Goal: Task Accomplishment & Management: Manage account settings

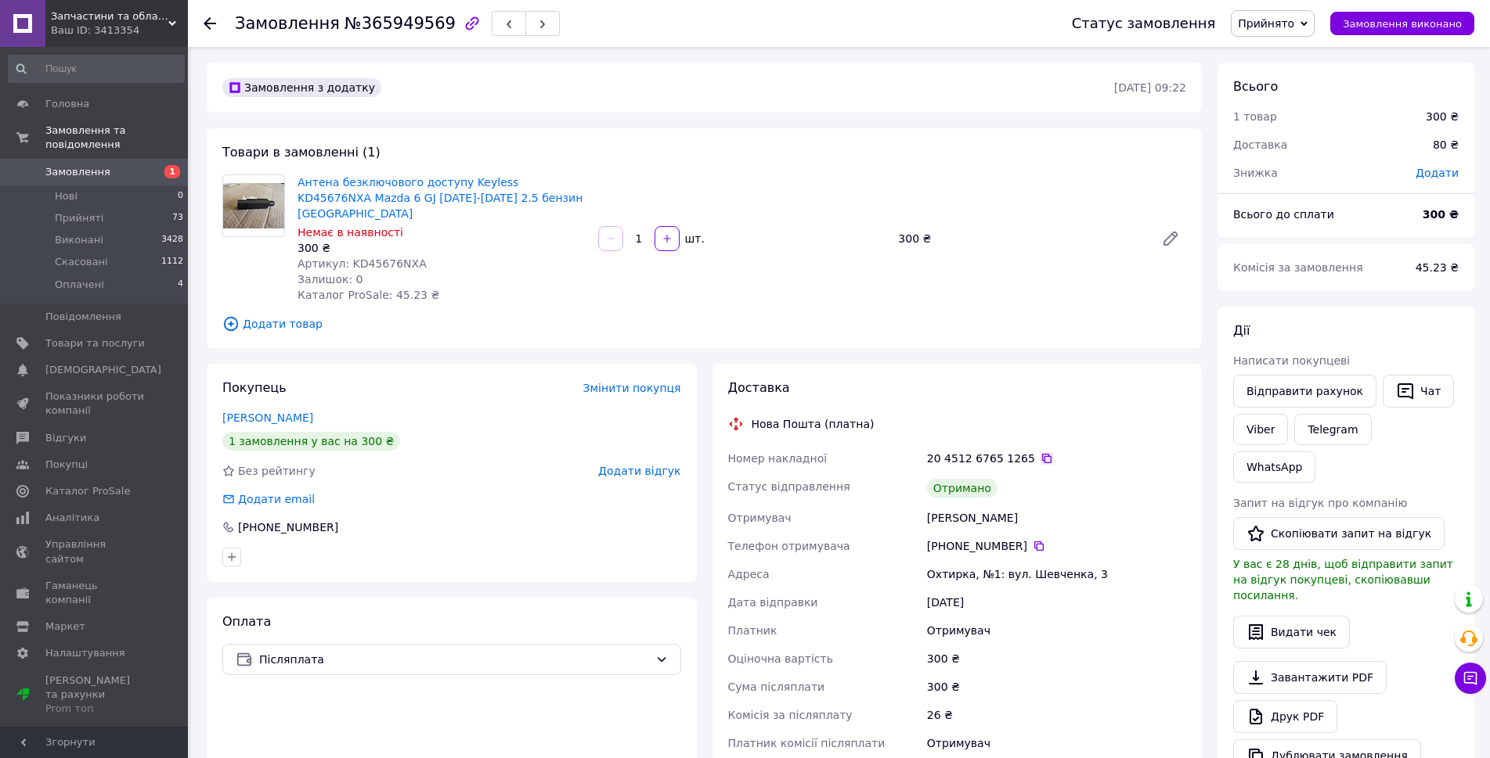
click at [1040, 452] on icon at bounding box center [1046, 458] width 13 height 13
drag, startPoint x: 410, startPoint y: 250, endPoint x: 346, endPoint y: 245, distance: 64.4
click at [346, 256] on div "Артикул: KD45676NXA" at bounding box center [441, 264] width 288 height 16
copy span "KD45676NXA"
drag, startPoint x: 494, startPoint y: 200, endPoint x: 298, endPoint y: 179, distance: 196.8
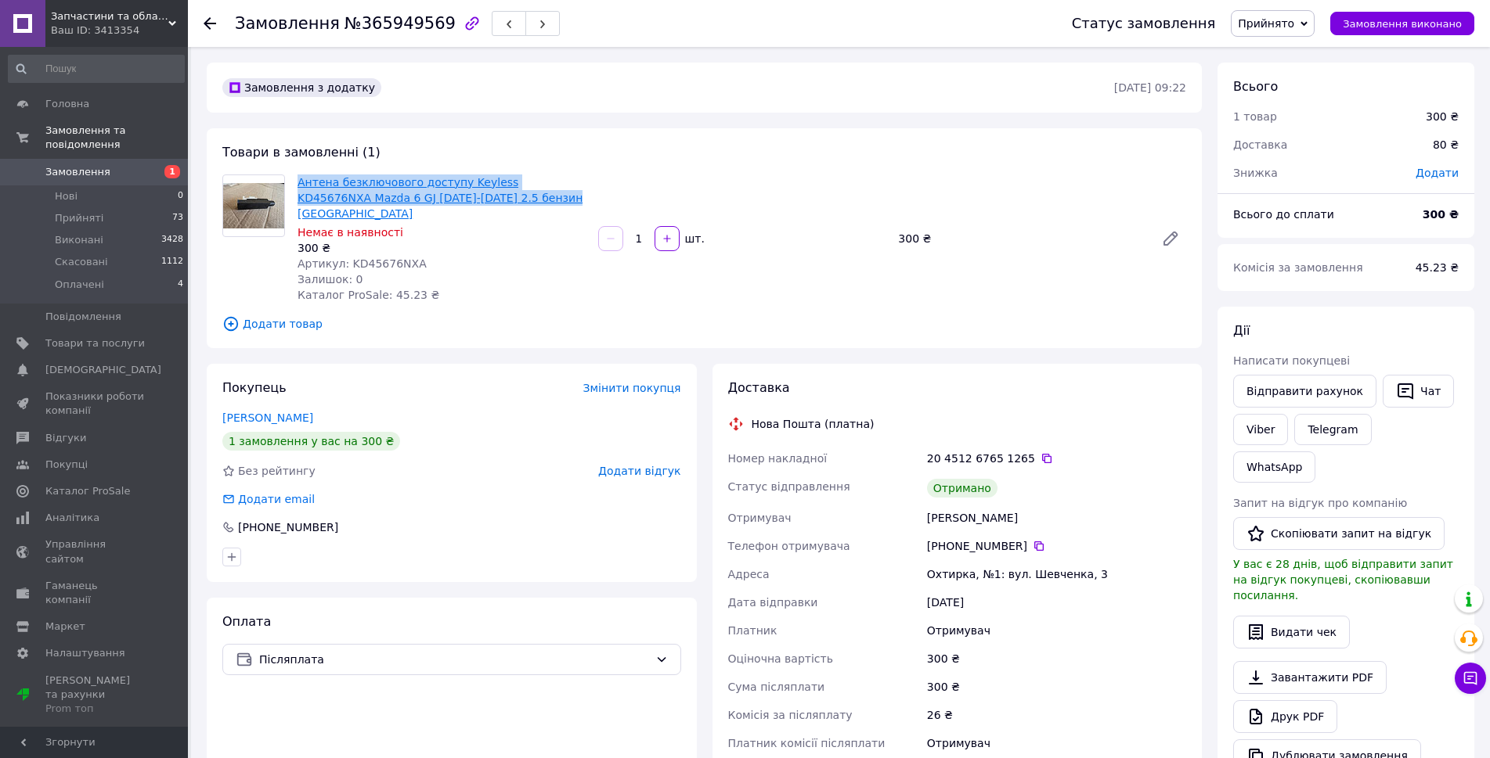
click at [298, 179] on span "Антена безключового доступу Keyless KD45676NXA Mazda 6 GJ 2012-2016 2.5 бензин …" at bounding box center [441, 198] width 288 height 47
copy link "Антена безключового доступу Keyless KD45676NXA Mazda 6 GJ 2012-2016 2.5 бензин …"
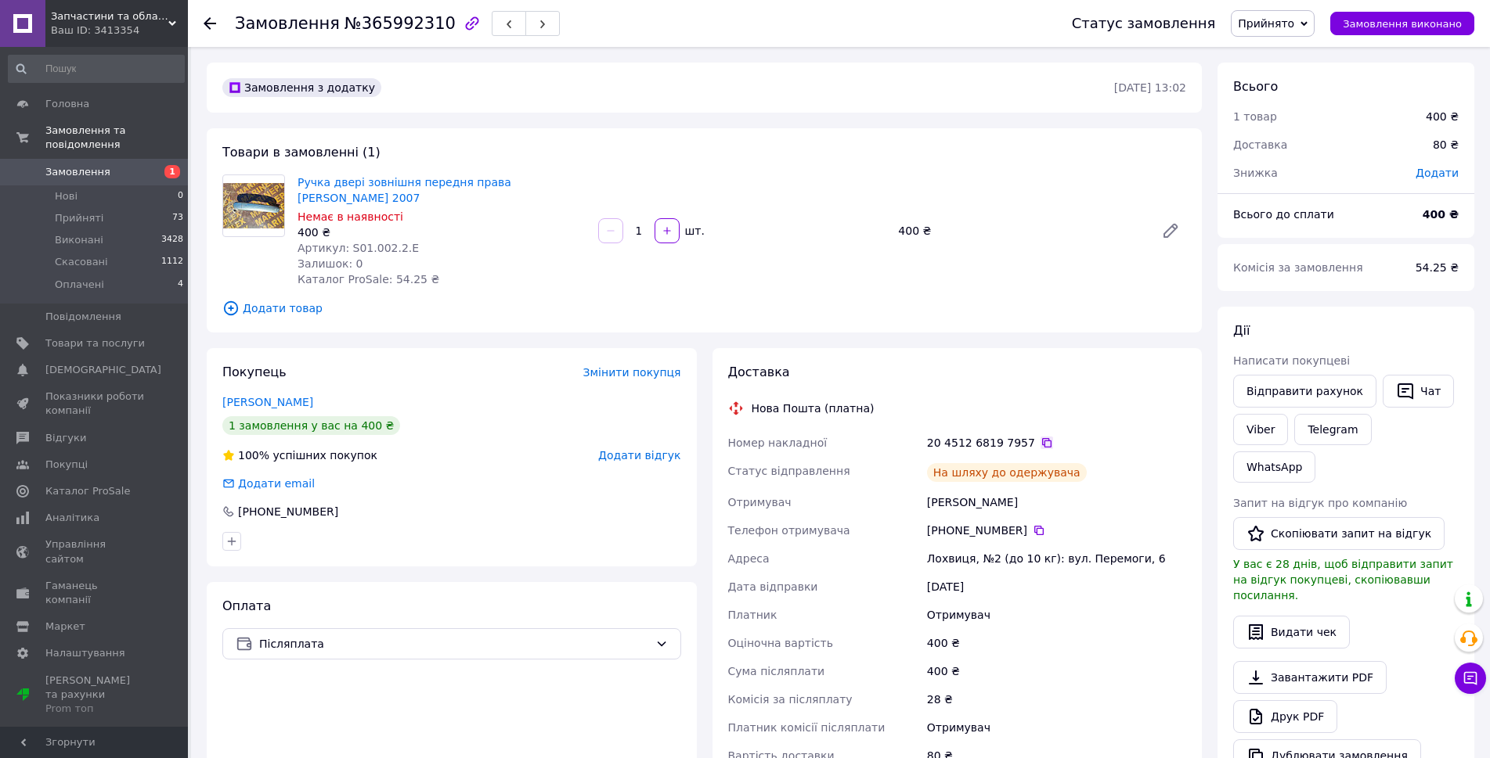
click at [1040, 443] on icon at bounding box center [1046, 443] width 13 height 13
drag, startPoint x: 399, startPoint y: 249, endPoint x: 344, endPoint y: 244, distance: 55.0
click at [344, 244] on div "Артикул: S01.002.2.E" at bounding box center [441, 248] width 288 height 16
copy span "S01.002.2.E"
drag, startPoint x: 332, startPoint y: 197, endPoint x: 292, endPoint y: 182, distance: 42.9
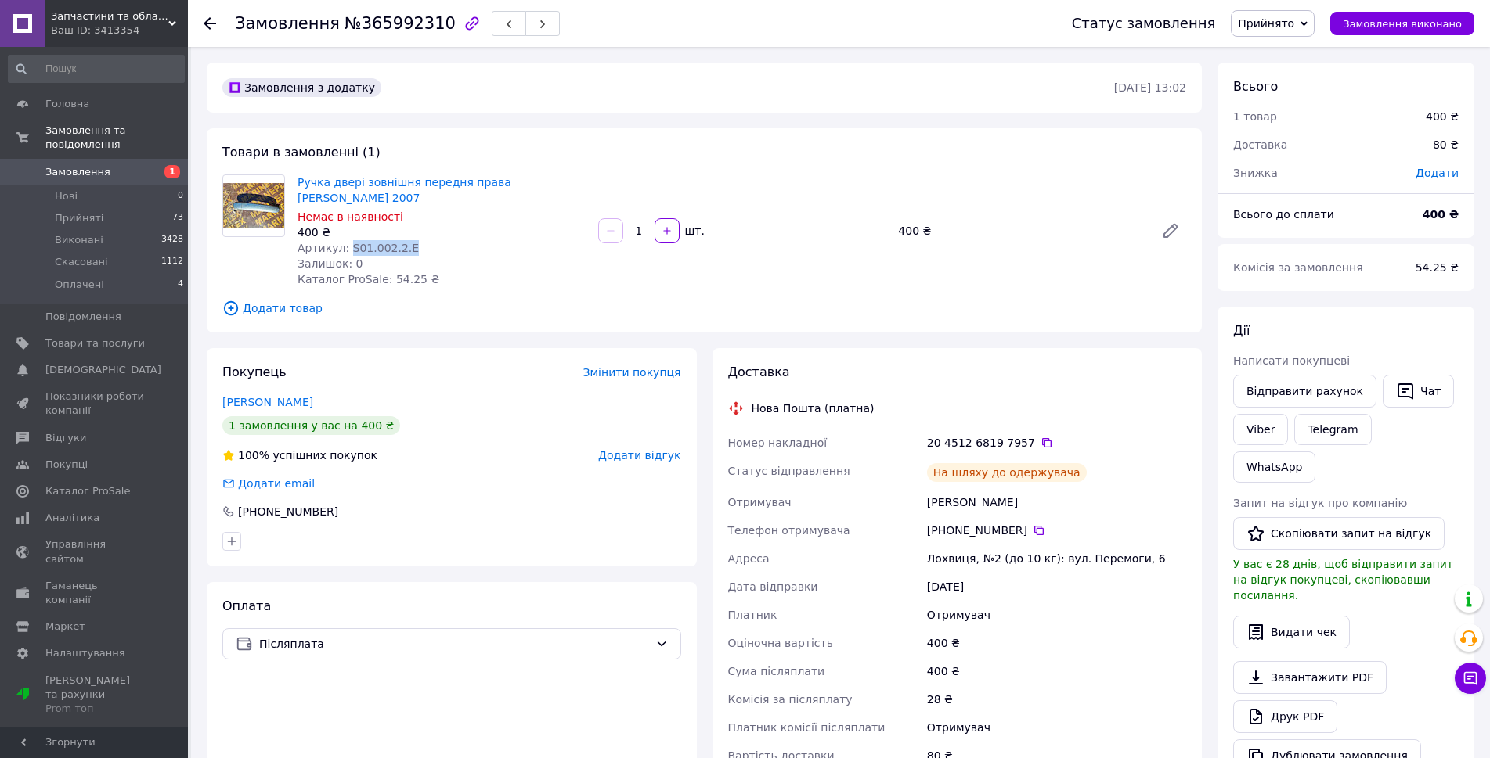
click at [292, 182] on div "Ручка двері зовнішня передня права Volkswagen Sharan 2007 Немає в наявності 400…" at bounding box center [441, 230] width 301 height 119
copy link "Ручка двері зовнішня передня права Volkswagen Sharan 2007"
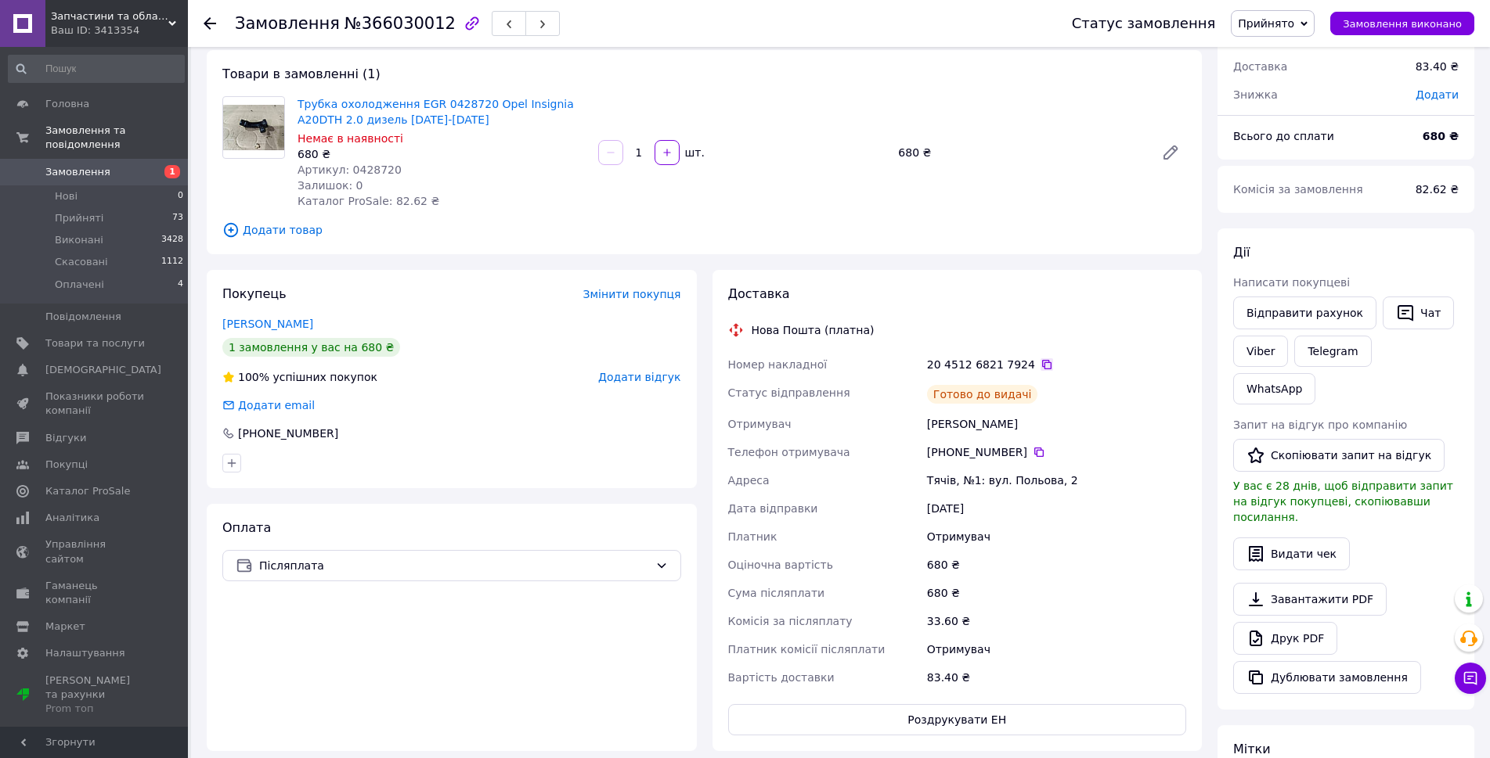
click at [1040, 368] on icon at bounding box center [1046, 364] width 13 height 13
drag, startPoint x: 397, startPoint y: 168, endPoint x: 342, endPoint y: 163, distance: 55.1
click at [342, 163] on div "Артикул: 0428720" at bounding box center [441, 170] width 288 height 16
copy span "0428720"
drag, startPoint x: 394, startPoint y: 116, endPoint x: 294, endPoint y: 92, distance: 102.1
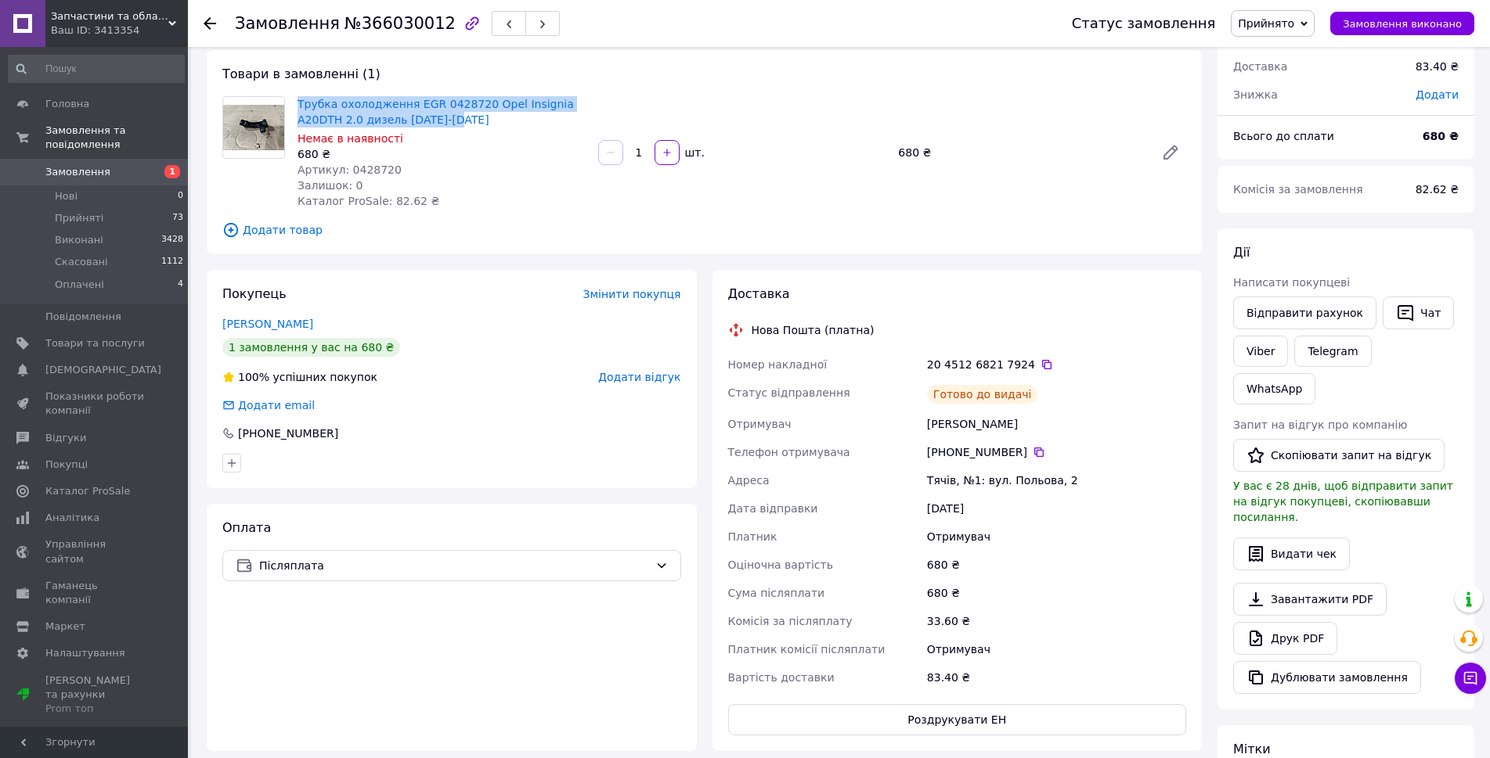
click at [294, 93] on div "Трубка охолодження EGR 0428720 Opel Insignia A20DTH 2.0 дизель 2008-2017 Немає …" at bounding box center [441, 152] width 301 height 119
copy link "Трубка охолодження EGR 0428720 Opel Insignia A20DTH 2.0 дизель 2008-2017"
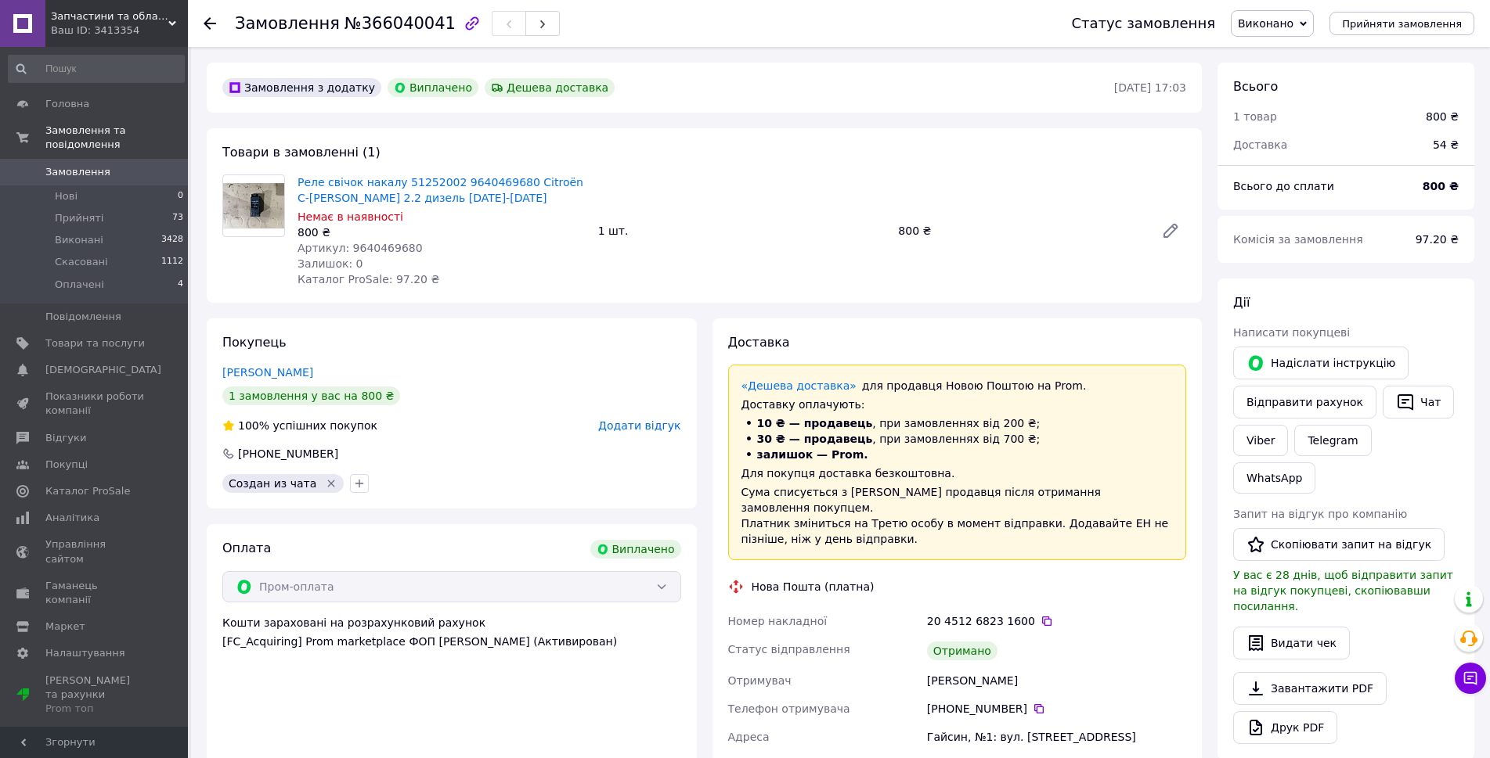
scroll to position [59, 0]
click at [1040, 615] on icon at bounding box center [1046, 621] width 13 height 13
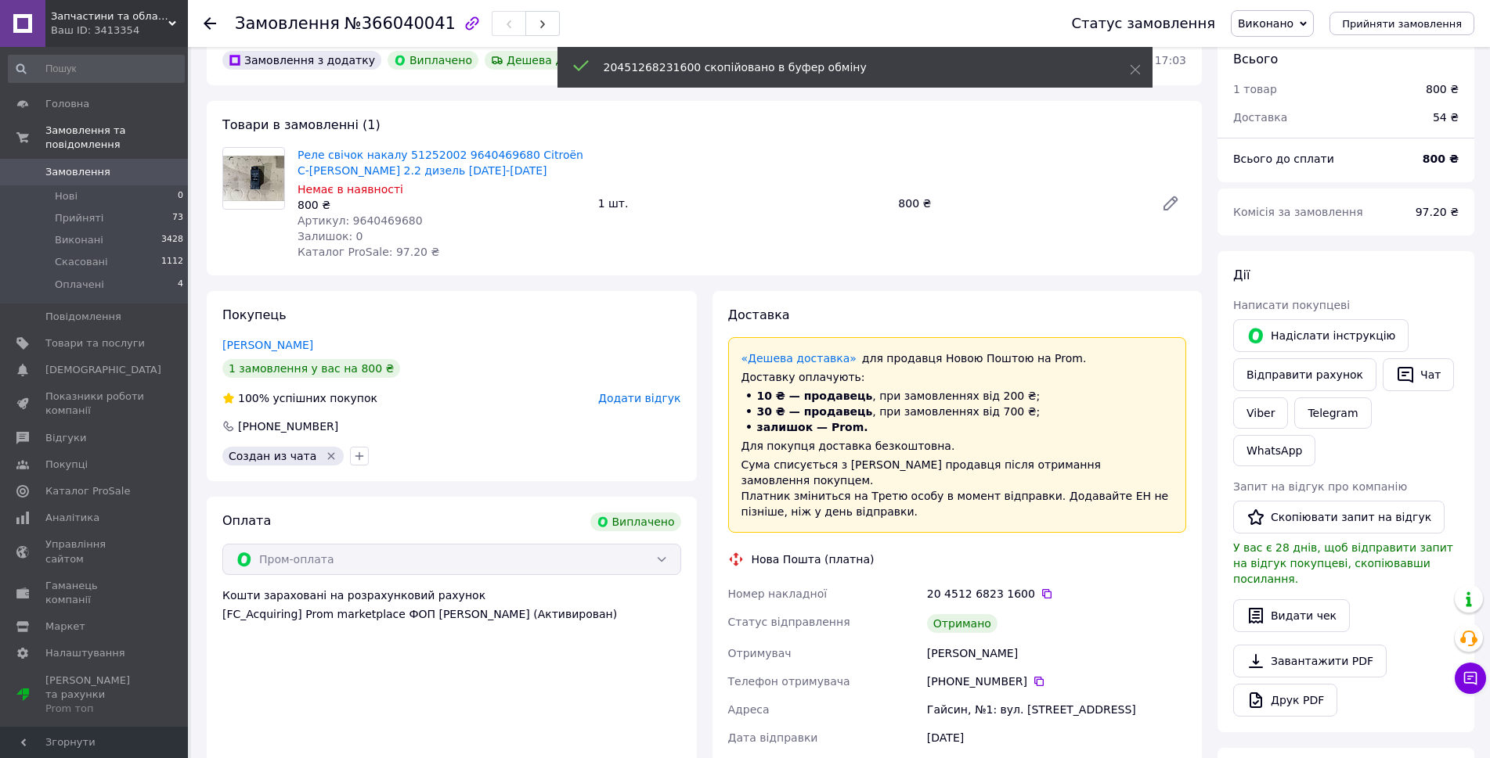
scroll to position [0, 0]
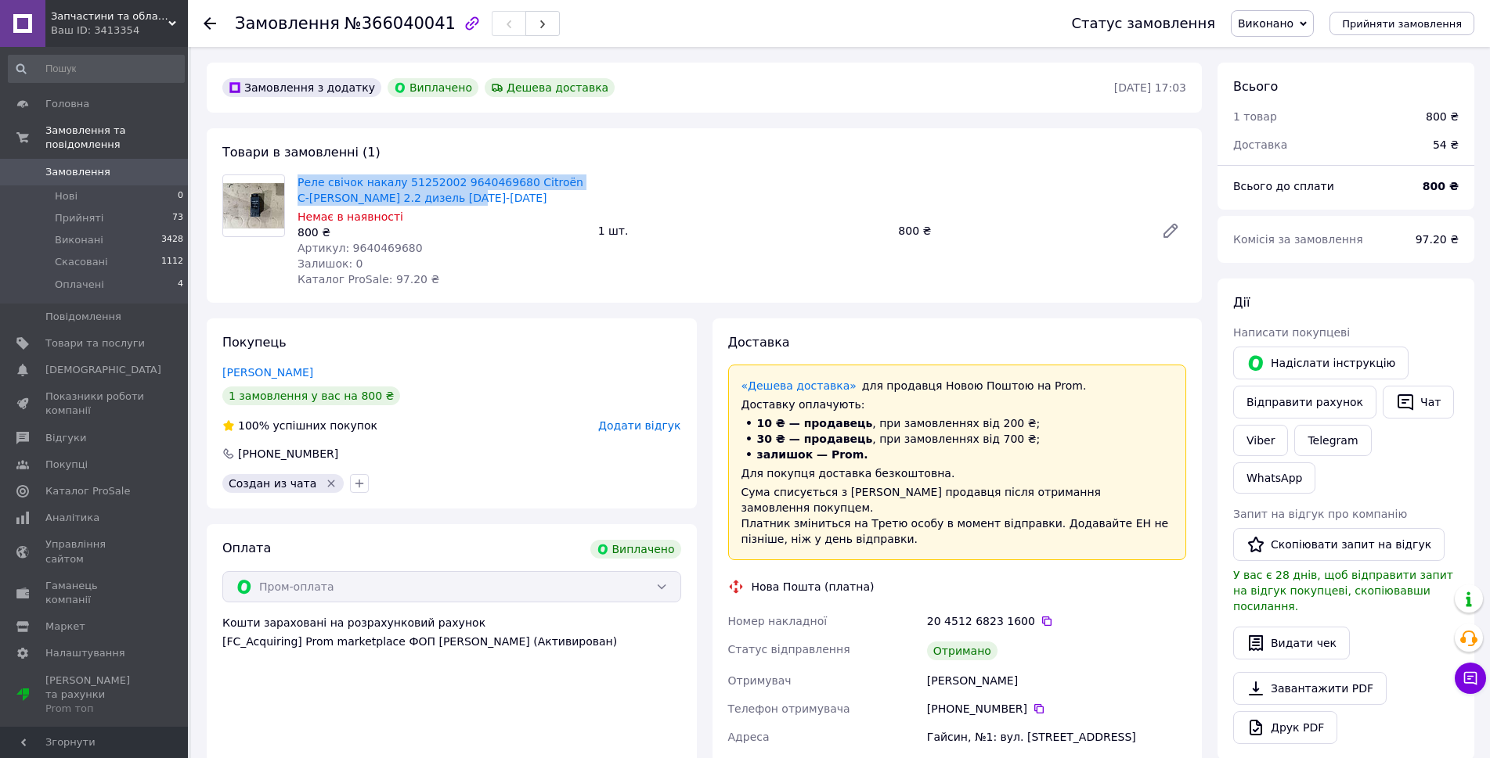
drag, startPoint x: 453, startPoint y: 201, endPoint x: 296, endPoint y: 176, distance: 159.3
click at [296, 176] on div "Реле свічок накалу 51252002 9640469680 Citroën C-Crosser 2.2 дизель 2007-2013 Н…" at bounding box center [441, 230] width 301 height 119
copy link "Реле свічок накалу 51252002 9640469680 Citroën C-Crosser 2.2 дизель 2007-2013"
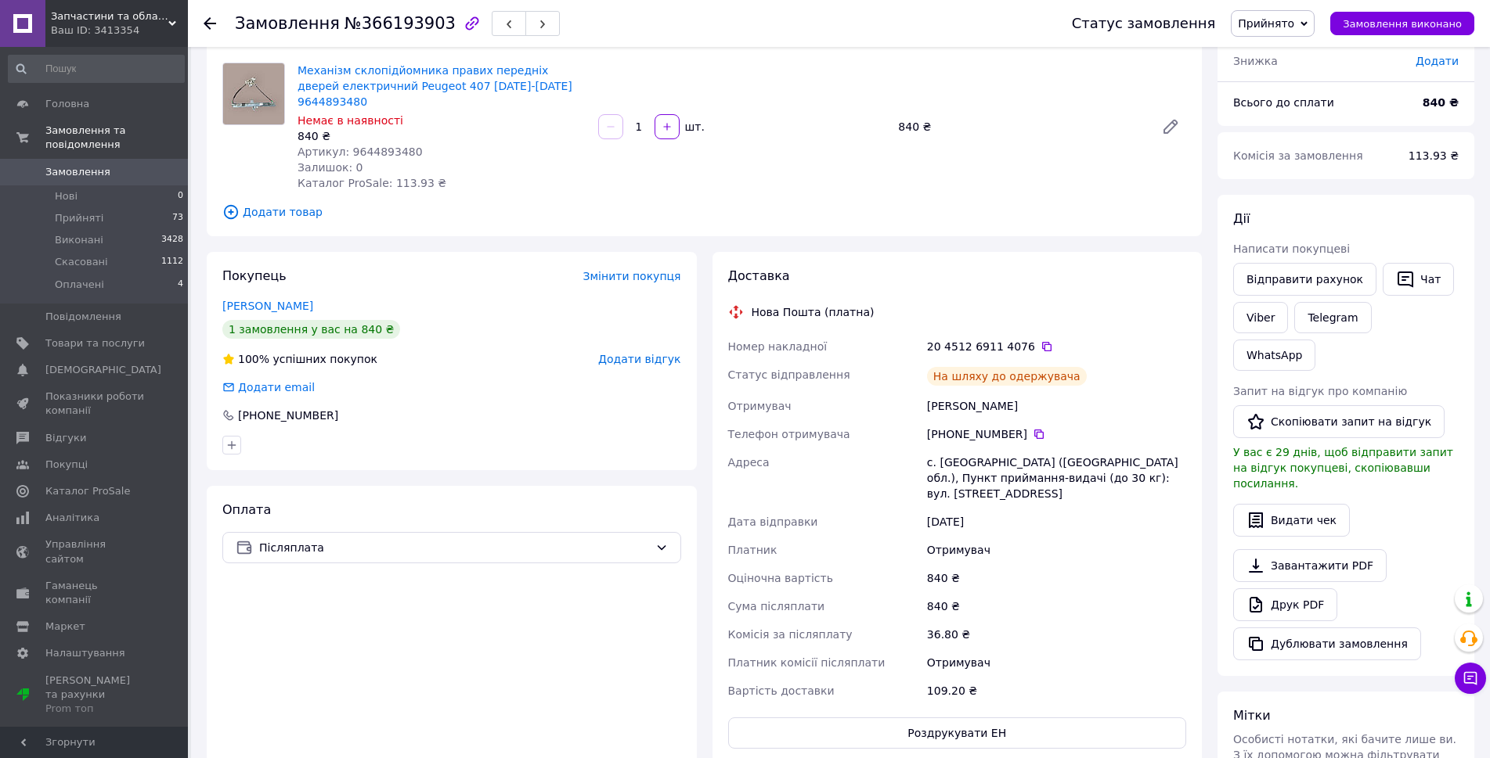
scroll to position [157, 0]
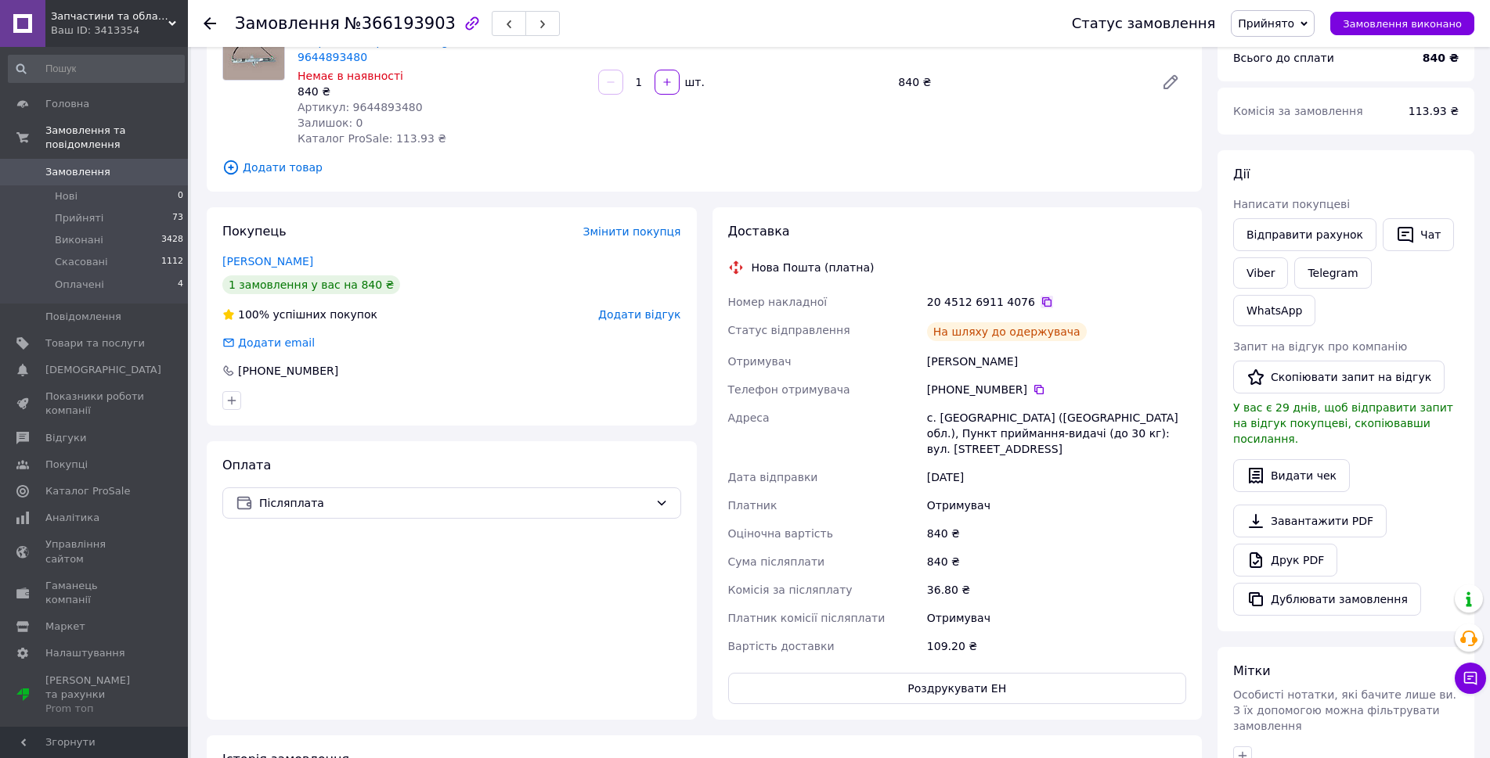
click at [1040, 296] on icon at bounding box center [1046, 302] width 13 height 13
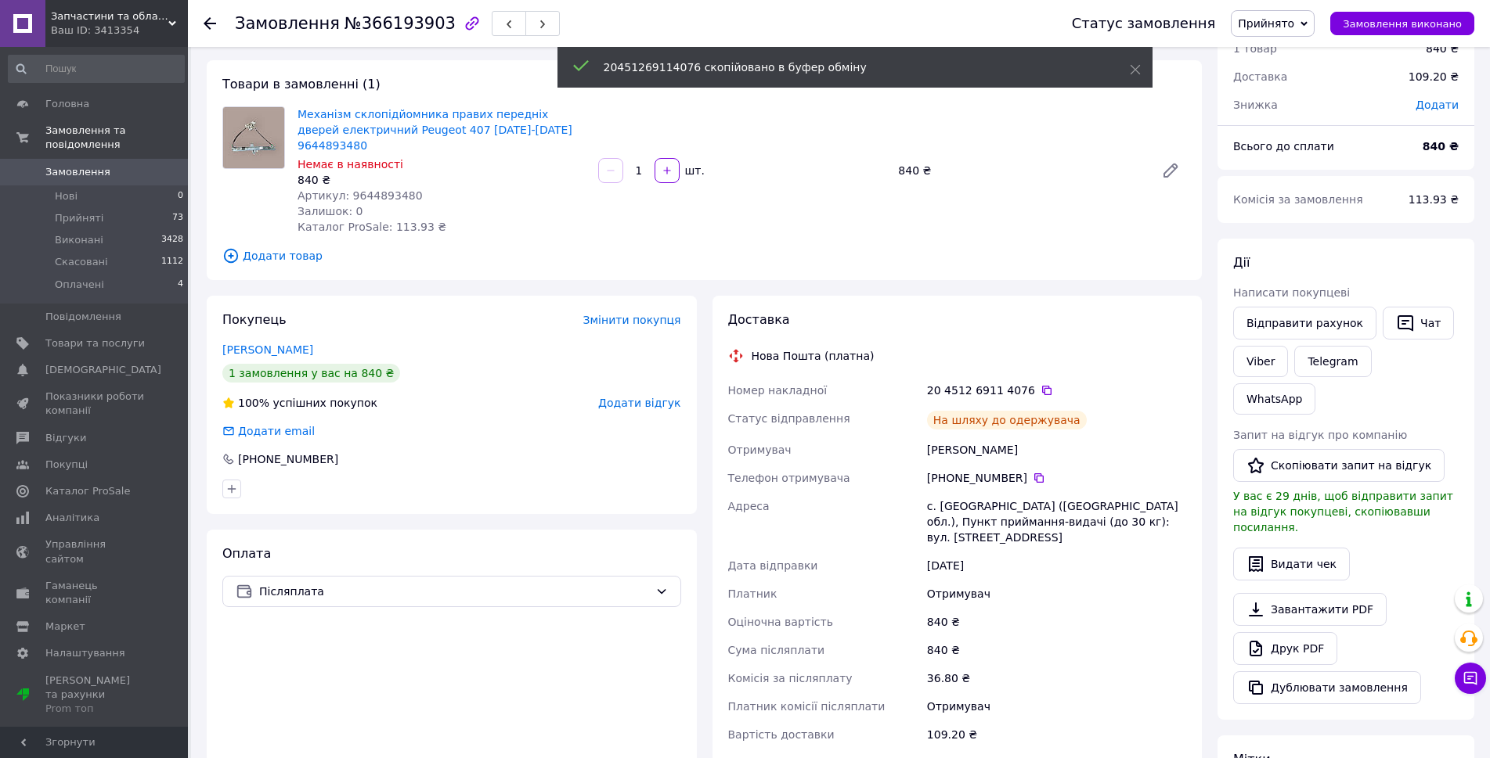
scroll to position [0, 0]
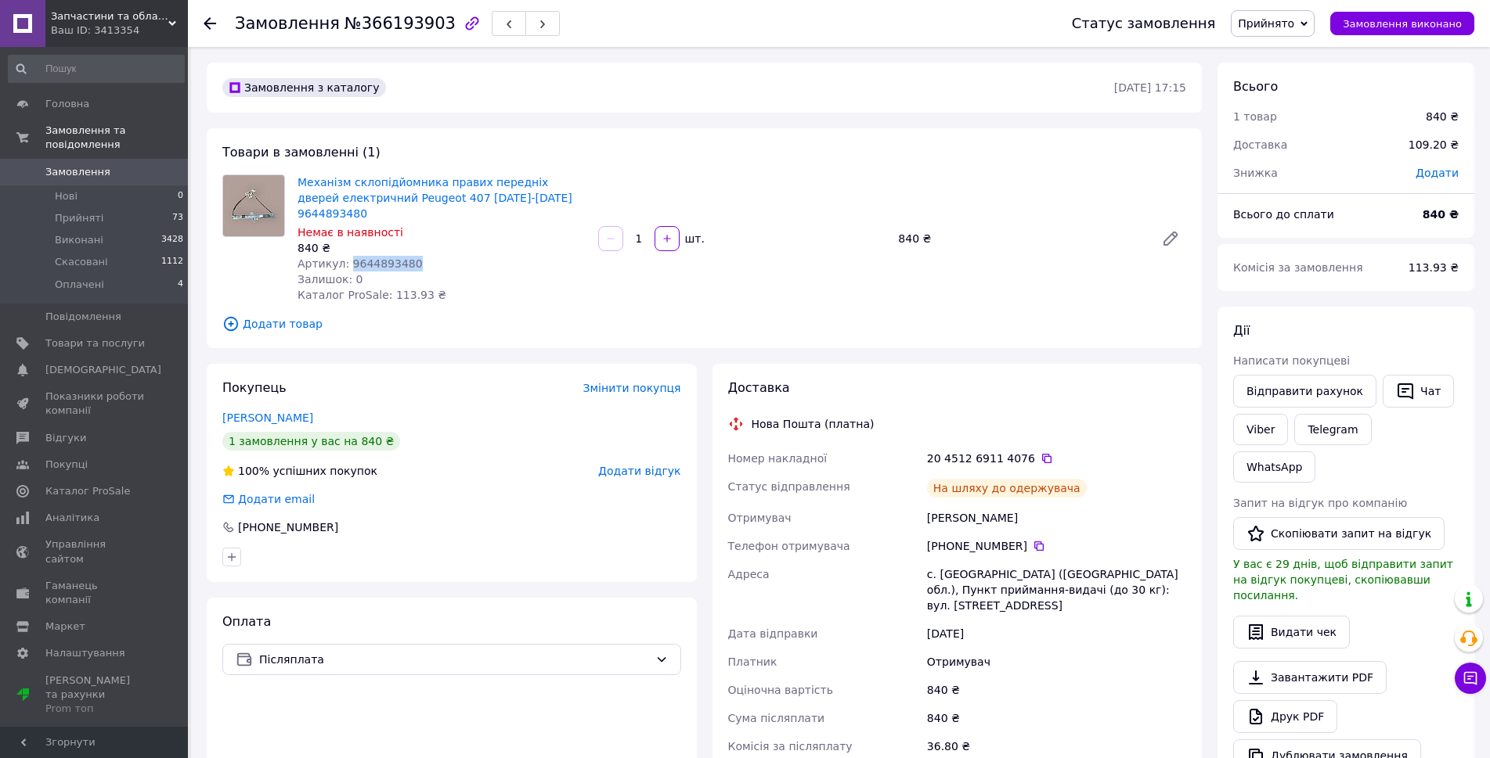
drag, startPoint x: 412, startPoint y: 245, endPoint x: 344, endPoint y: 243, distance: 67.3
click at [344, 256] on div "Артикул: 9644893480" at bounding box center [441, 264] width 288 height 16
copy span "9644893480"
drag, startPoint x: 545, startPoint y: 203, endPoint x: 300, endPoint y: 179, distance: 246.1
click at [300, 179] on span "Механізм склопідйомника правих передніх дверей електричний Peugeot 407 [DATE]-[…" at bounding box center [441, 198] width 288 height 47
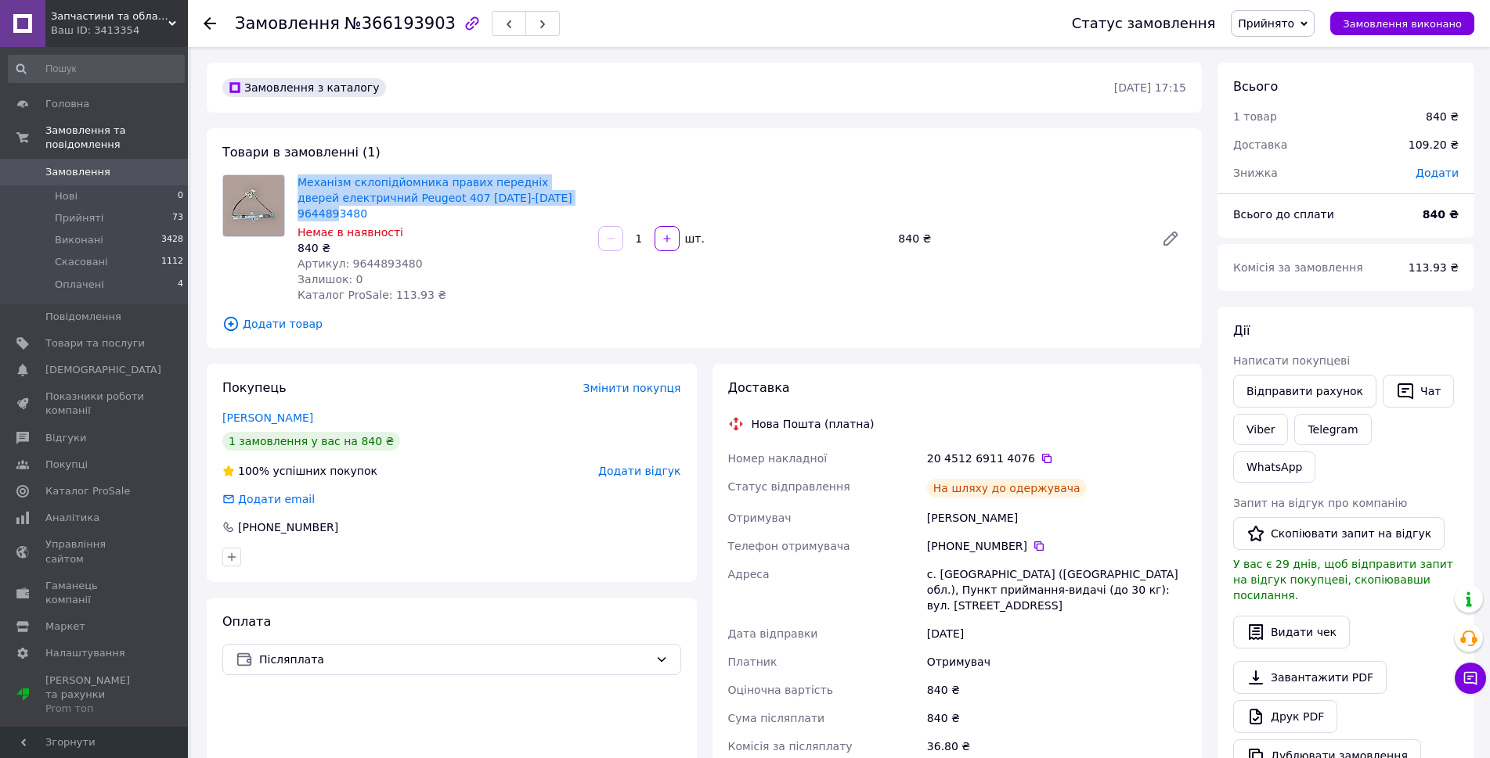
copy link "Механізм склопідйомника правих передніх дверей електричний Peugeot 407 [DATE]-[…"
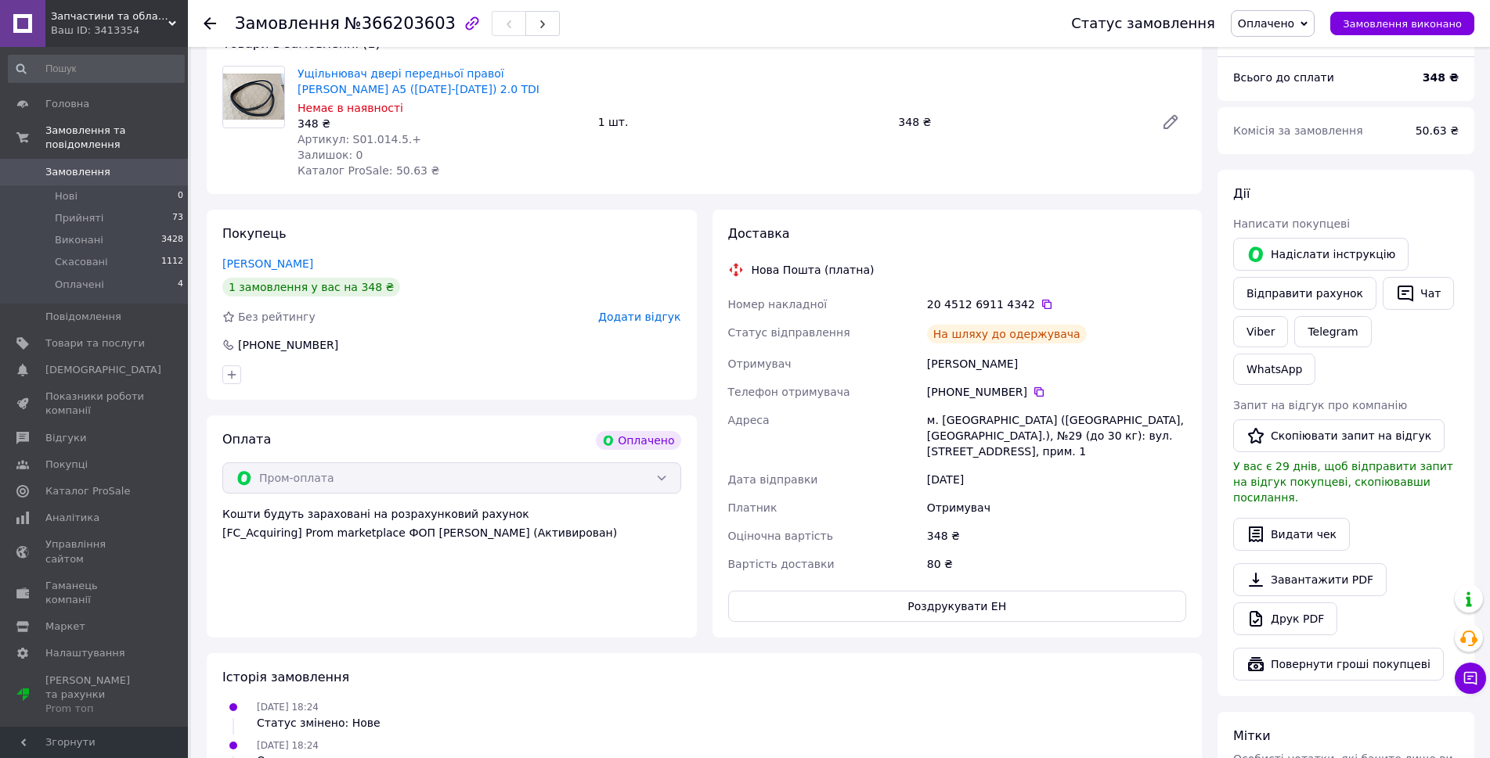
scroll to position [157, 0]
click at [1040, 304] on icon at bounding box center [1046, 303] width 13 height 13
drag, startPoint x: 395, startPoint y: 85, endPoint x: 294, endPoint y: 56, distance: 105.8
click at [294, 56] on div "Товари в замовленні (1) Ущільнювач двері передньої правої [PERSON_NAME] A5 ([DA…" at bounding box center [704, 105] width 995 height 175
copy link "Ущільнювач двері передньої правої [PERSON_NAME] A5 ([DATE]-[DATE]) 2.0 TDI"
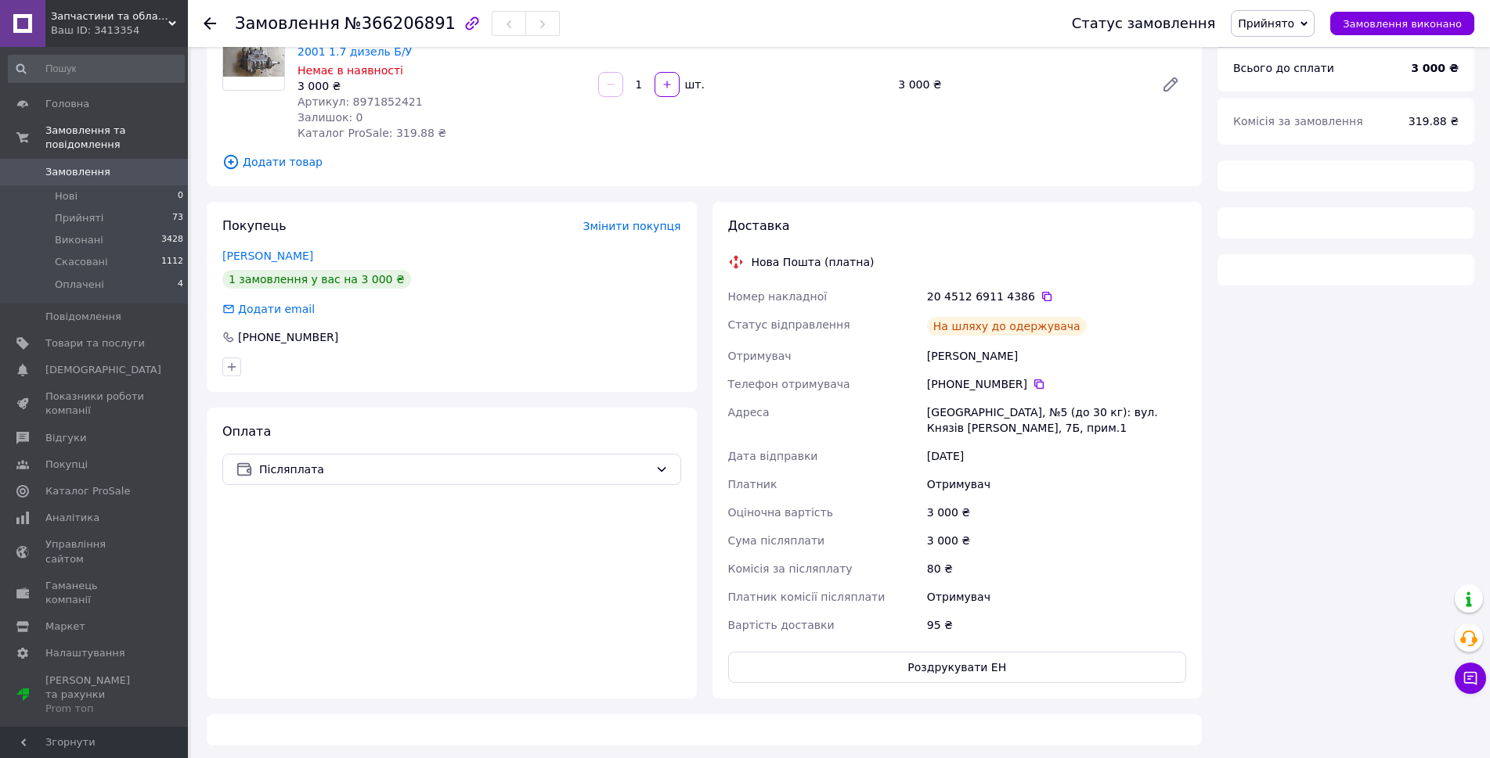
scroll to position [149, 0]
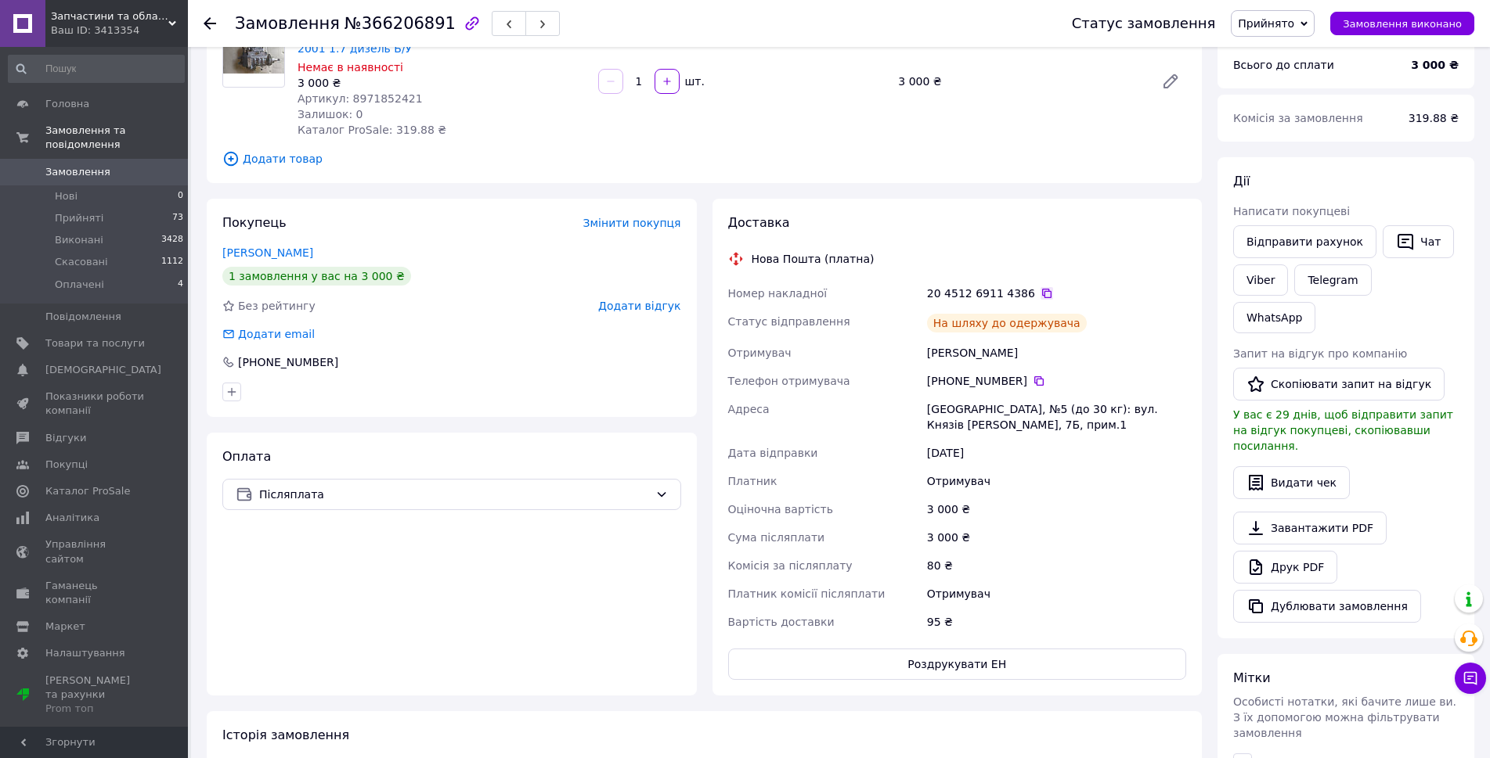
click at [1042, 289] on icon at bounding box center [1046, 293] width 9 height 9
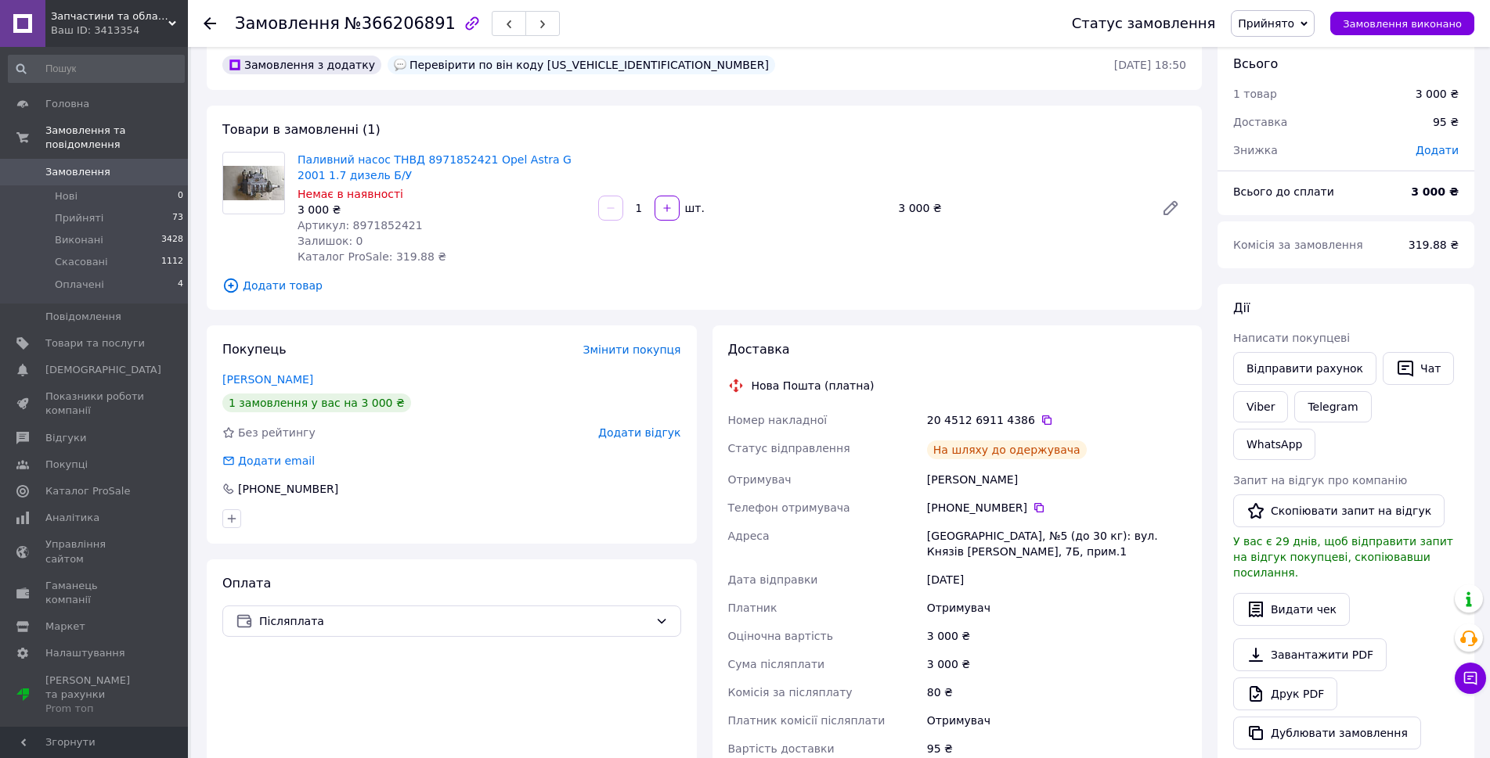
scroll to position [0, 0]
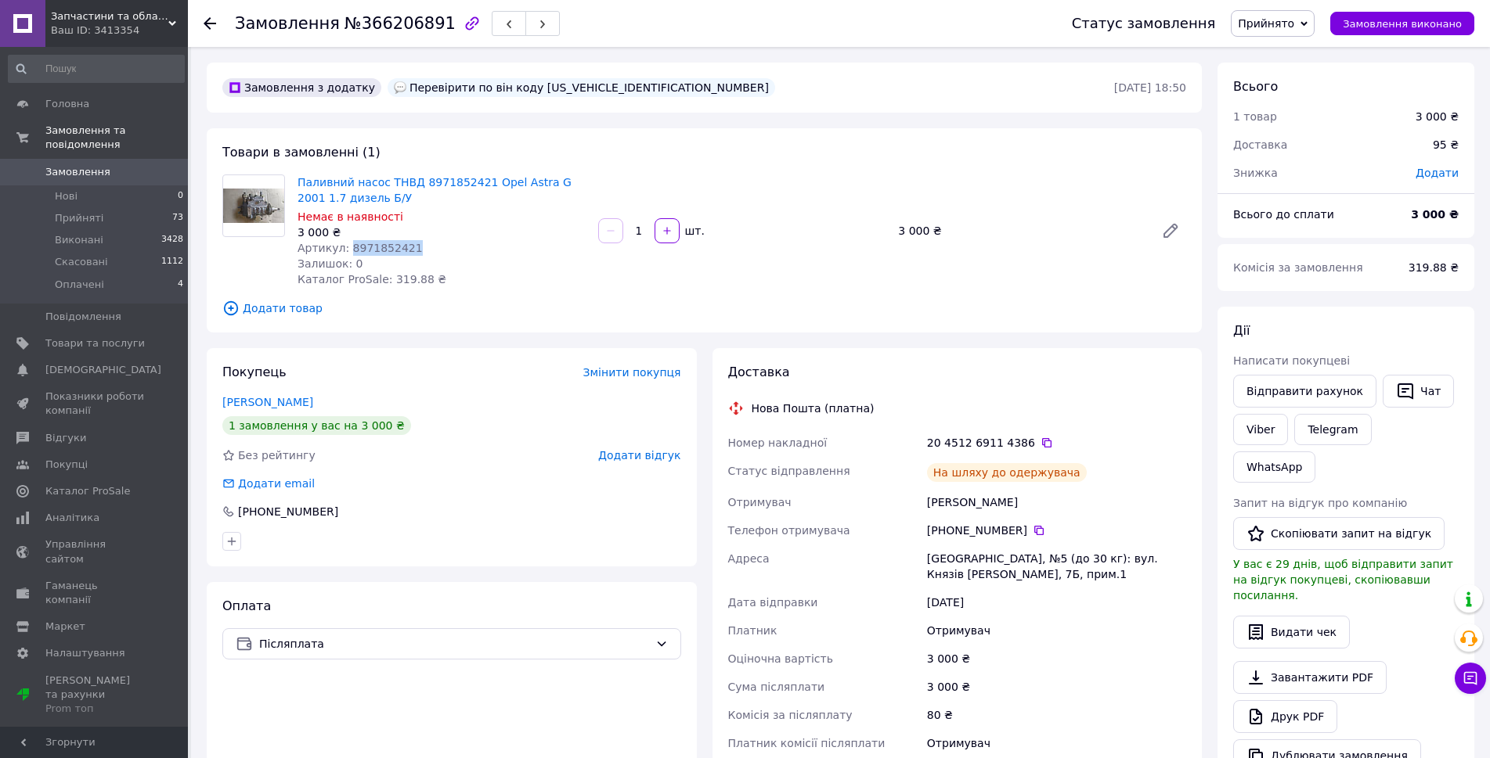
drag, startPoint x: 429, startPoint y: 243, endPoint x: 344, endPoint y: 240, distance: 84.6
click at [344, 240] on div "Артикул: 8971852421" at bounding box center [441, 248] width 288 height 16
copy span "8971852421"
drag, startPoint x: 352, startPoint y: 193, endPoint x: 298, endPoint y: 171, distance: 58.3
click at [298, 171] on div "Паливний насос ТНВД 8971852421 Opel Astra G 2001 1.7 дизель Б/У Немає в наявнос…" at bounding box center [441, 230] width 301 height 119
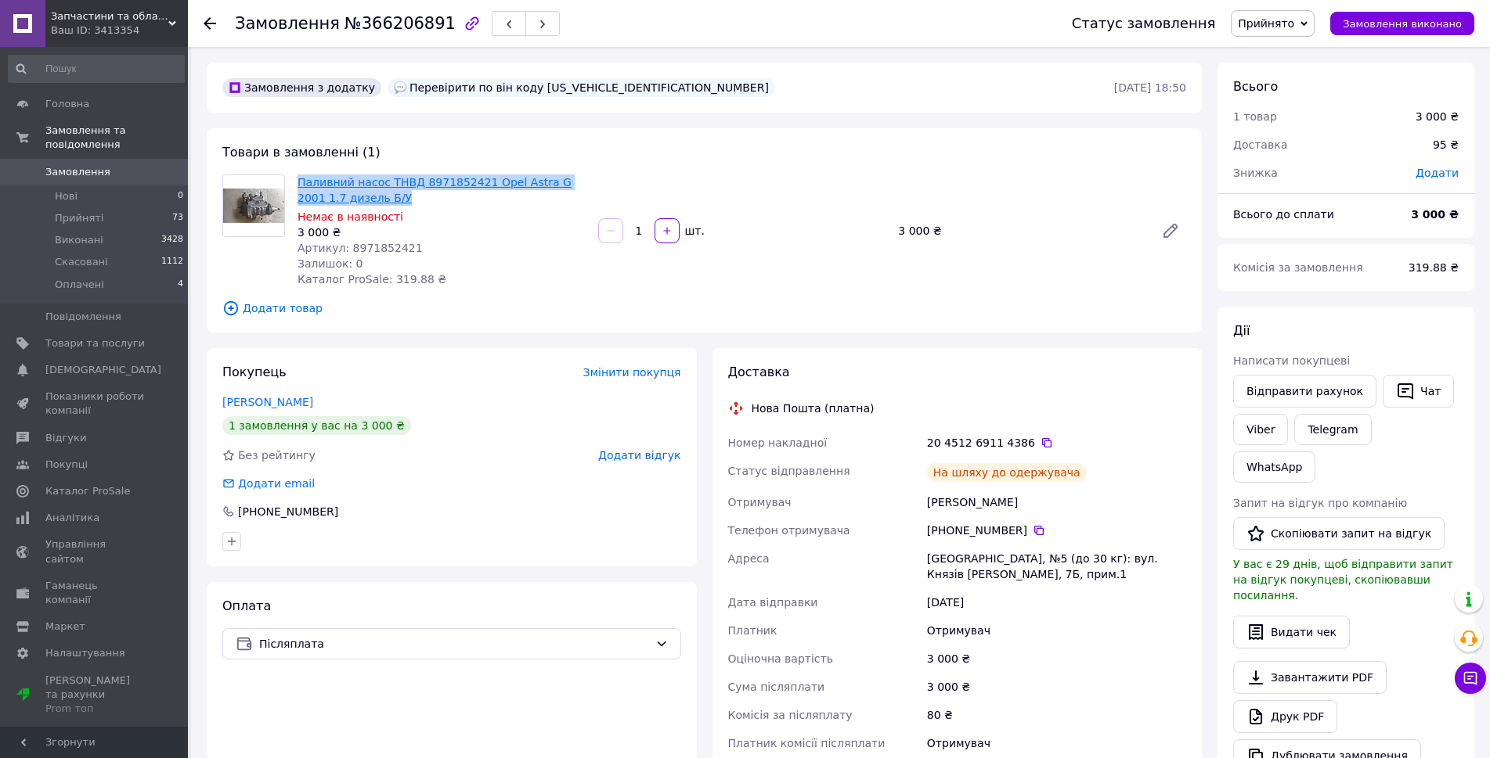
copy link "Паливний насос ТНВД 8971852421 Opel Astra G 2001 1.7 дизель Б/У"
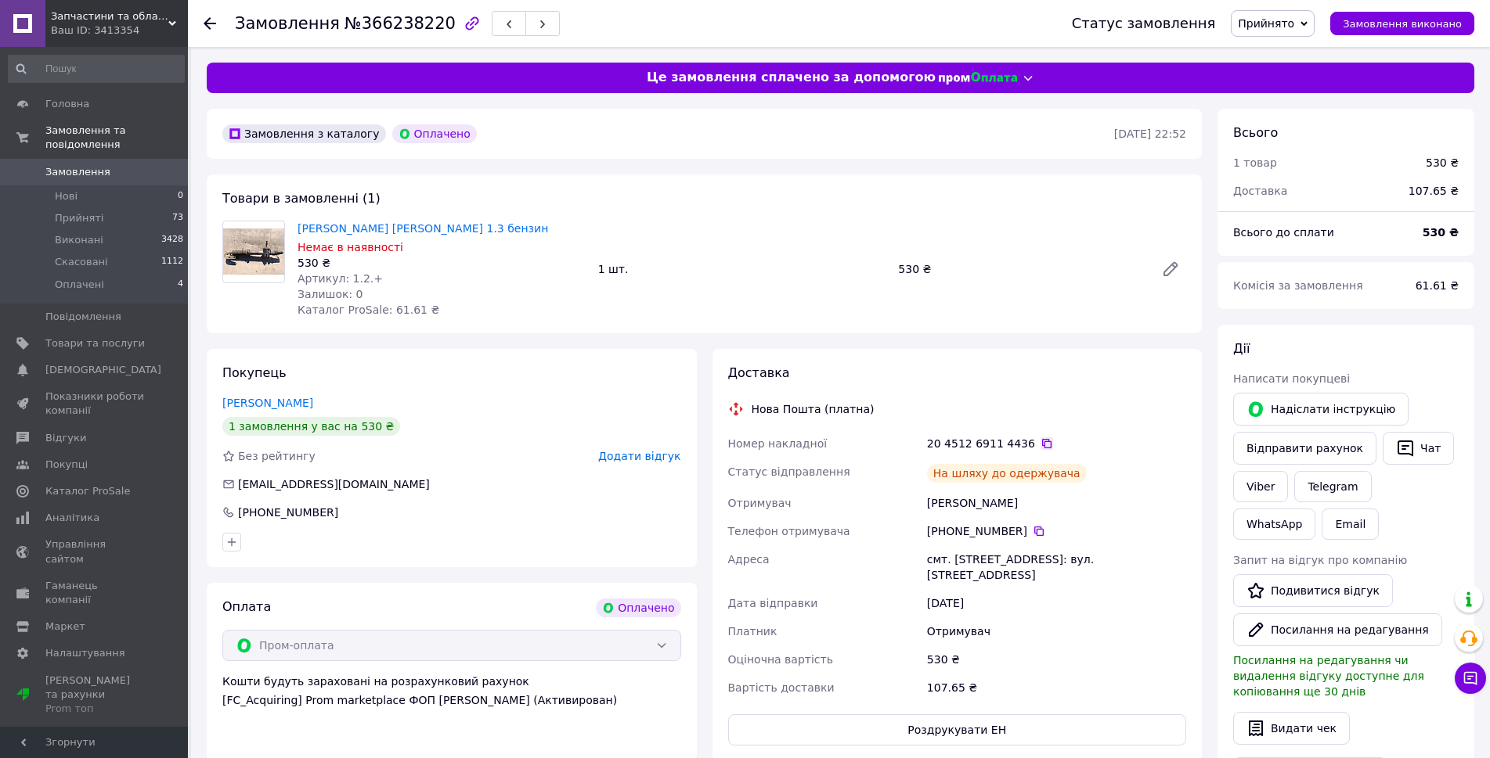
click at [1040, 441] on icon at bounding box center [1046, 444] width 13 height 13
drag, startPoint x: 503, startPoint y: 225, endPoint x: 290, endPoint y: 209, distance: 213.5
click at [290, 209] on div "Товари в замовленні (1) [PERSON_NAME] [PERSON_NAME] 1.3 бензин Немає в наявност…" at bounding box center [704, 254] width 995 height 159
copy div "[PERSON_NAME] [PERSON_NAME] 1.3 бензин"
drag, startPoint x: 510, startPoint y: 229, endPoint x: 299, endPoint y: 214, distance: 211.1
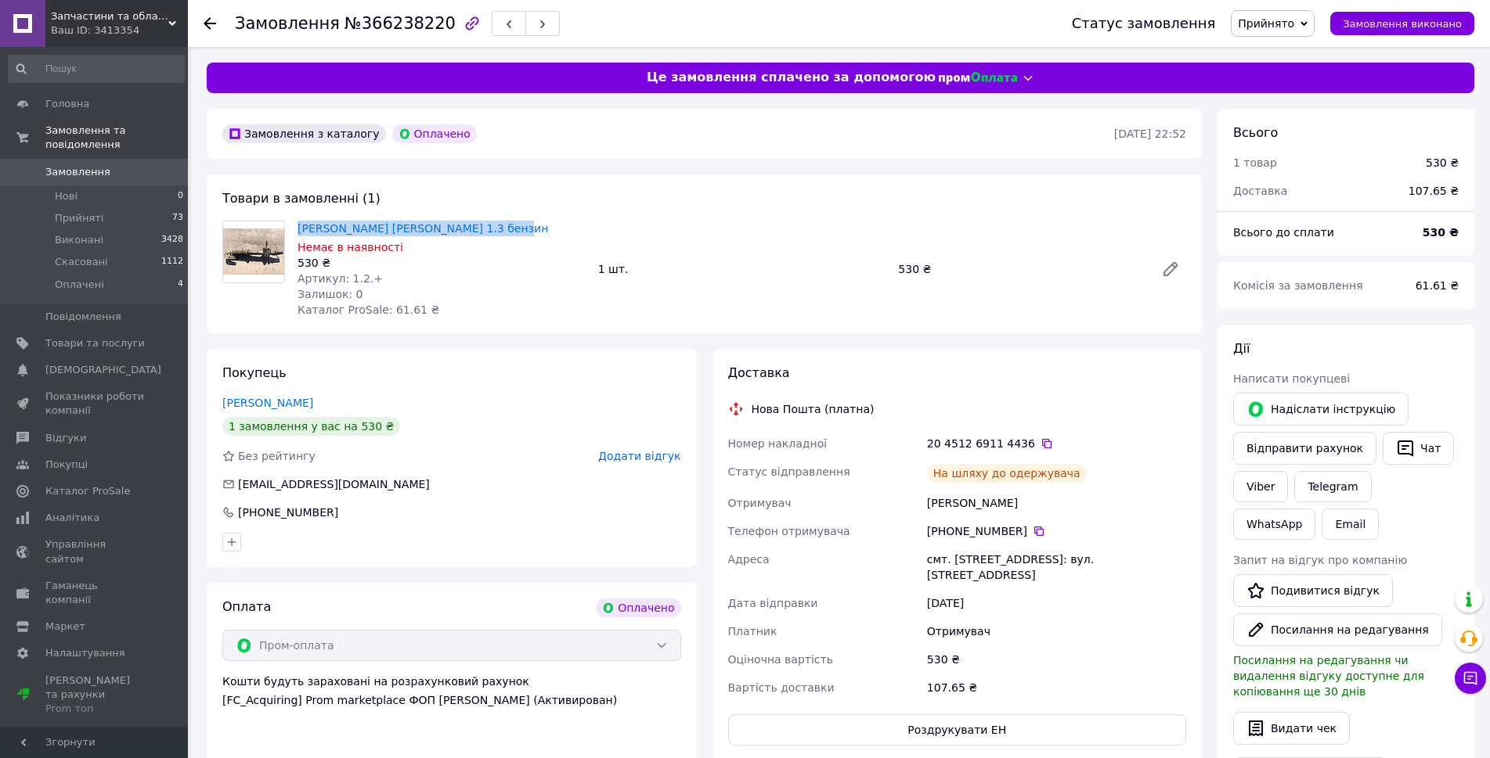
click at [299, 214] on div "Товари в замовленні (1) [PERSON_NAME] [PERSON_NAME] 1.3 бензин Немає в наявност…" at bounding box center [704, 254] width 995 height 159
copy link "[PERSON_NAME] [PERSON_NAME] 1.3 бензин"
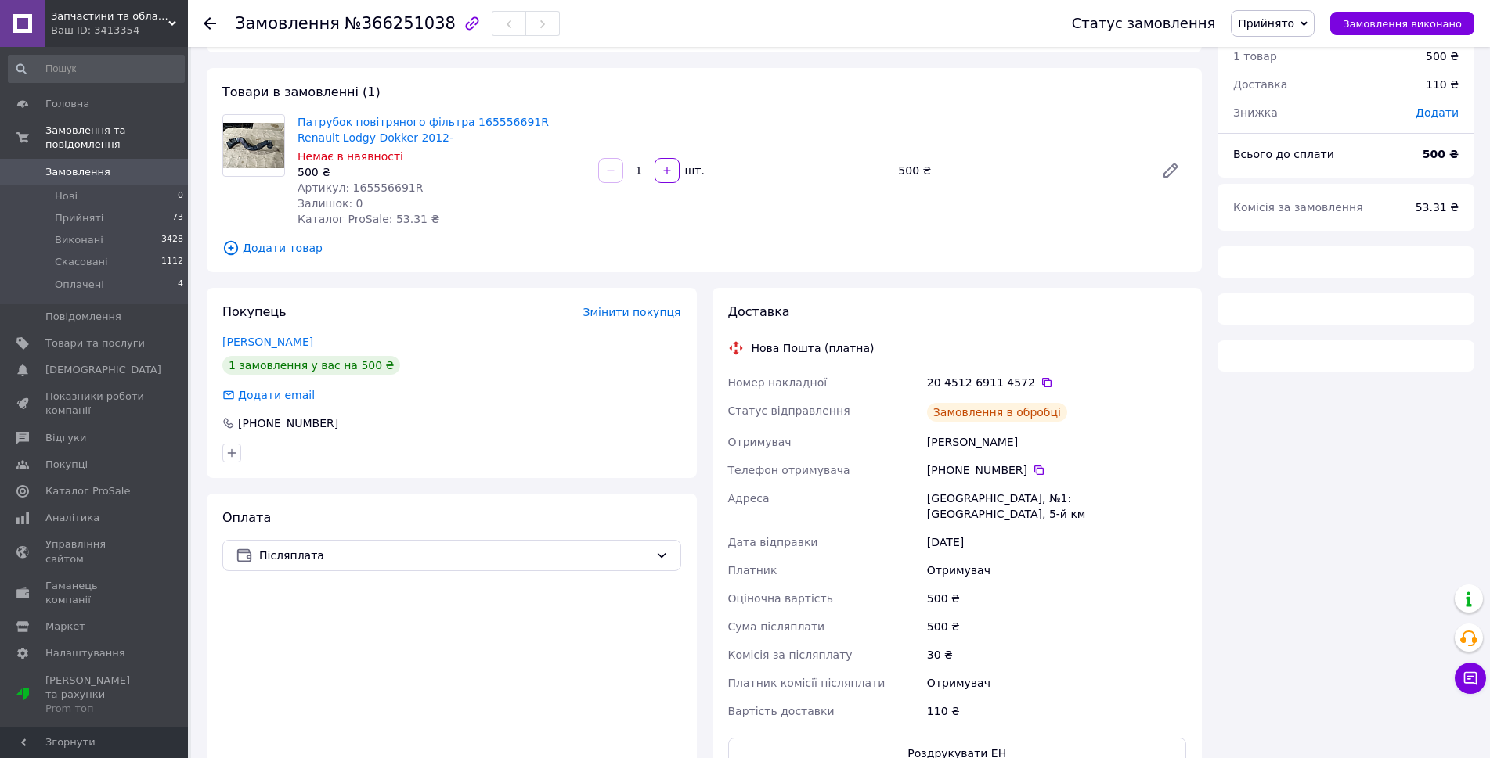
scroll to position [134, 0]
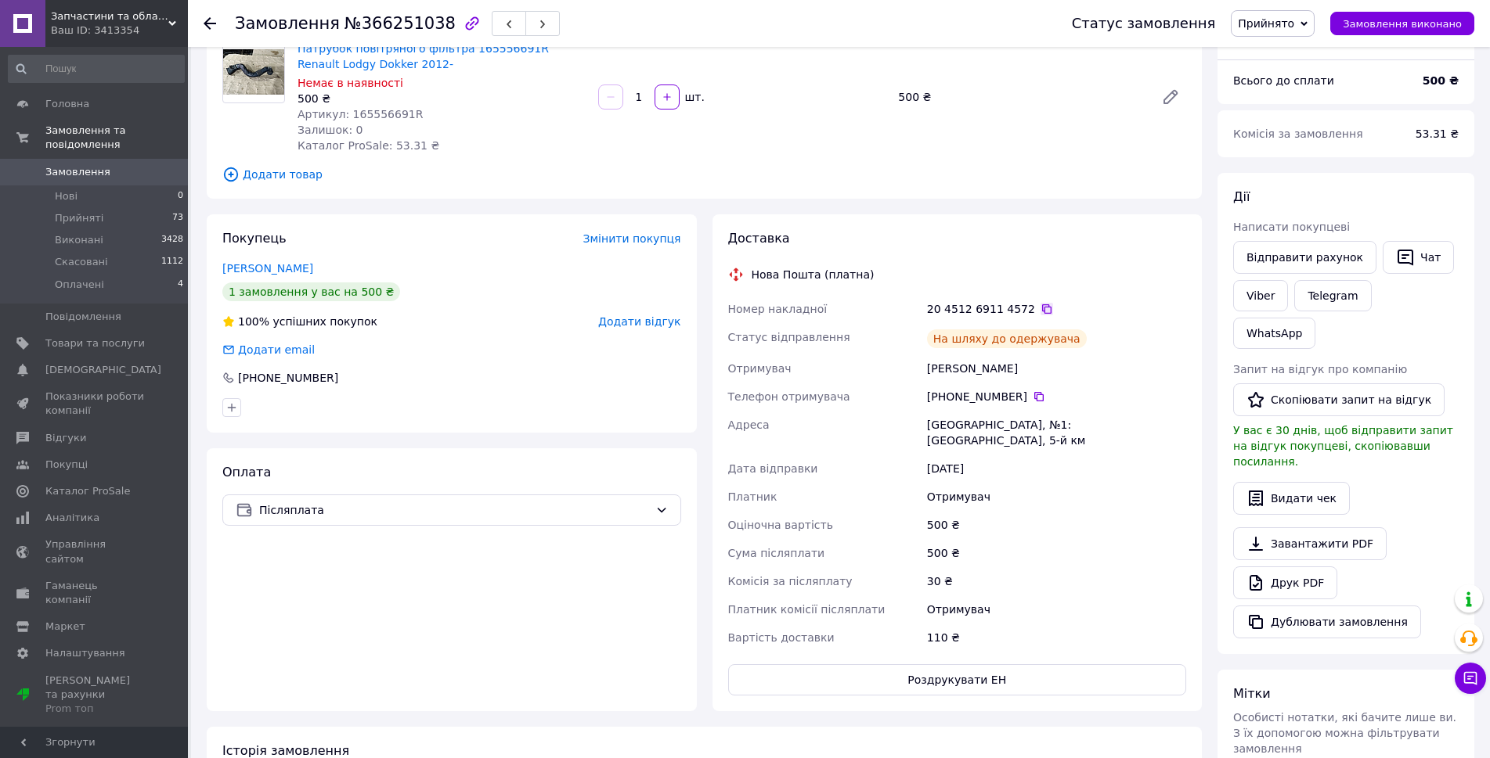
click at [1040, 308] on icon at bounding box center [1046, 309] width 13 height 13
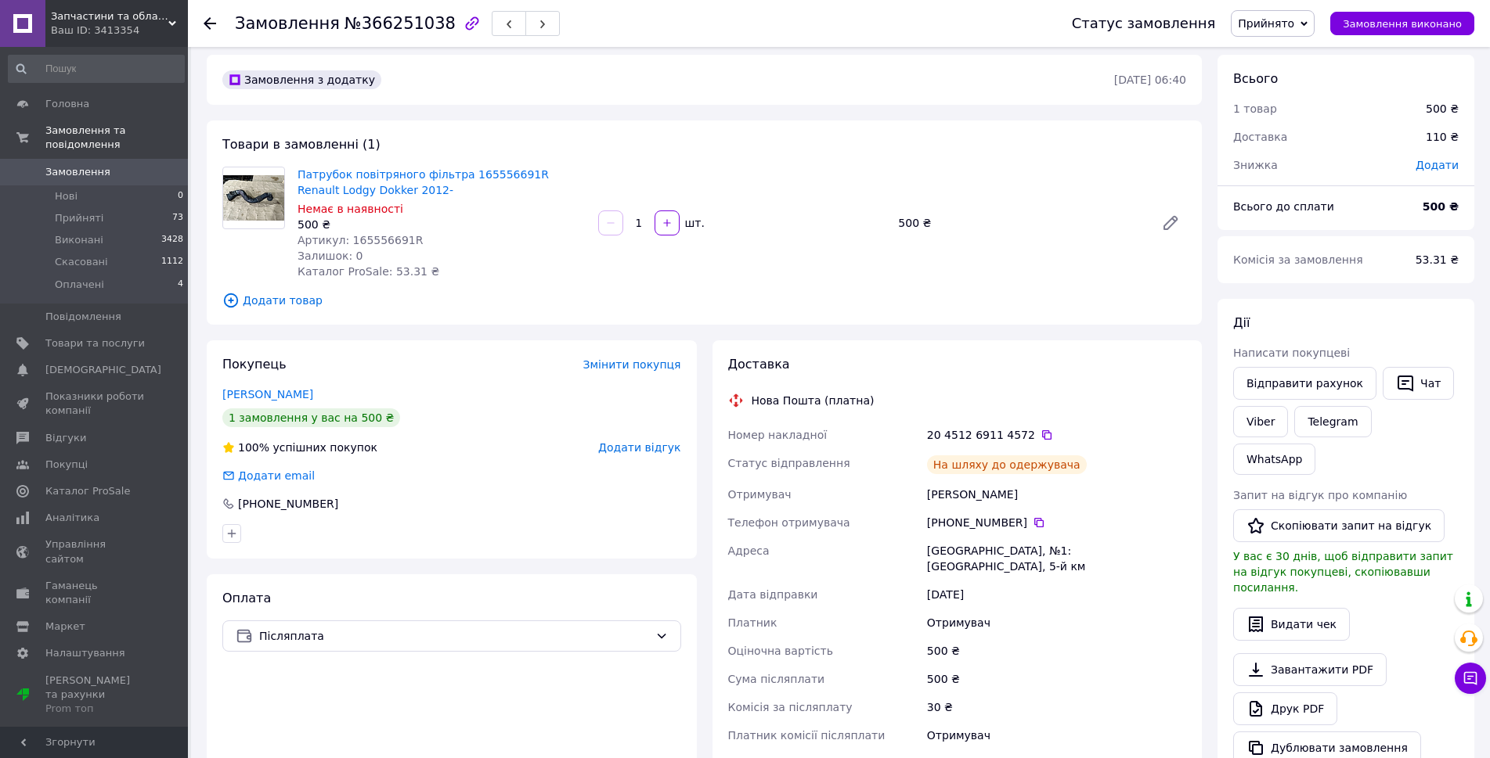
scroll to position [0, 0]
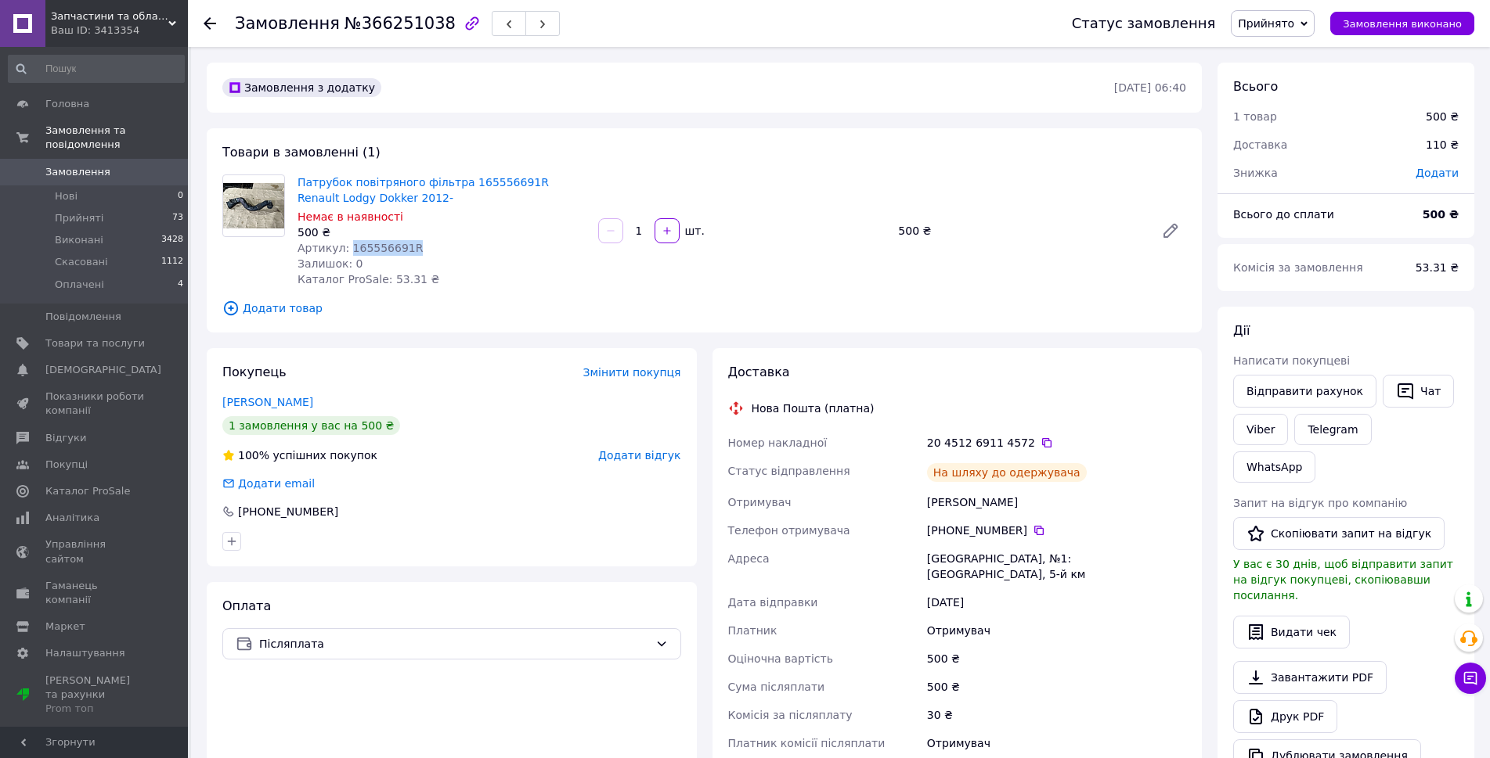
drag, startPoint x: 409, startPoint y: 242, endPoint x: 344, endPoint y: 249, distance: 65.3
click at [344, 249] on div "Артикул: 165556691R" at bounding box center [441, 248] width 288 height 16
copy span "165556691R"
drag, startPoint x: 363, startPoint y: 196, endPoint x: 298, endPoint y: 177, distance: 67.8
click at [298, 177] on span "Патрубок повітряного фільтра 165556691R Renault Lodgy Dokker 2012-" at bounding box center [441, 190] width 288 height 31
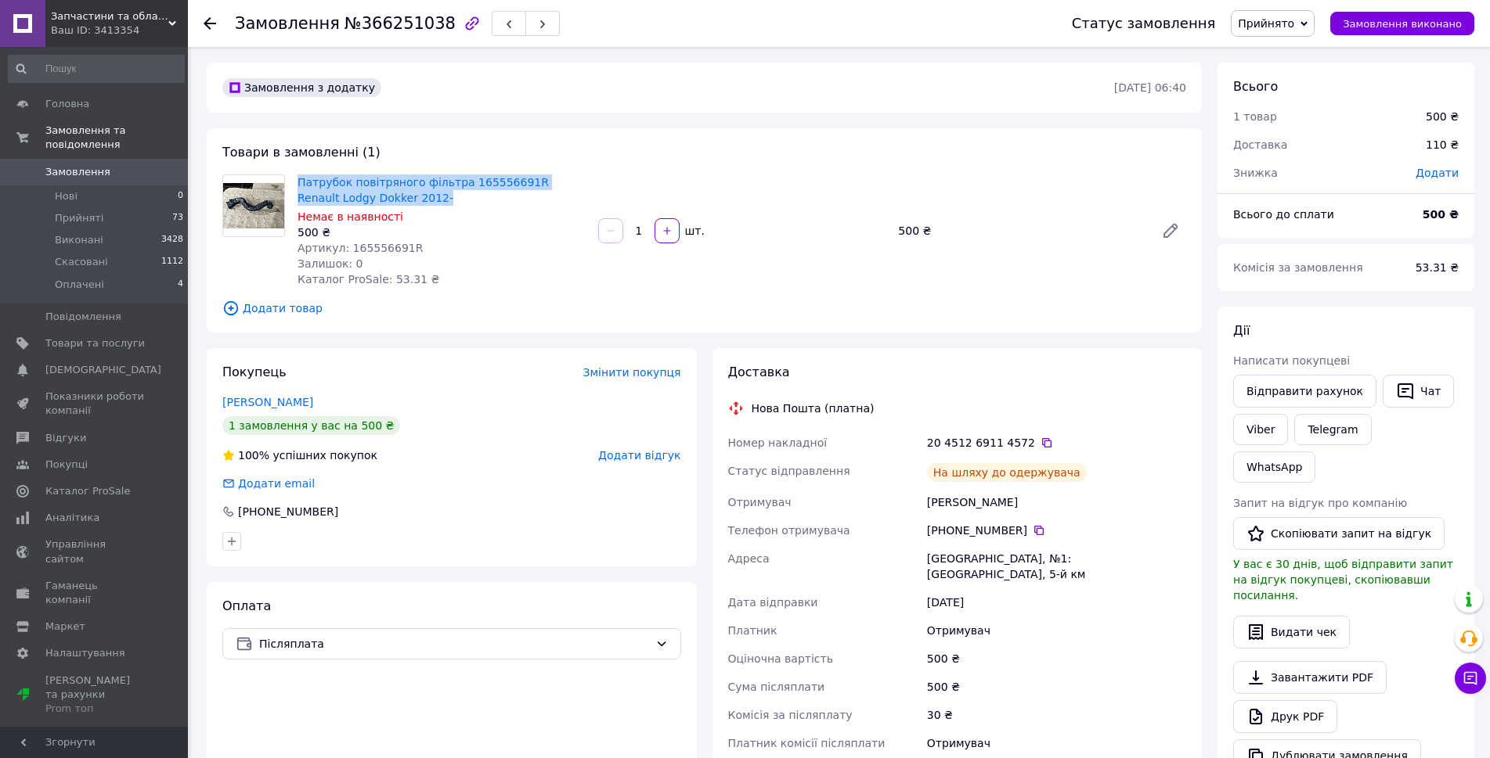
copy link "Патрубок повітряного фільтра 165556691R Renault Lodgy Dokker 2012-"
drag, startPoint x: 549, startPoint y: 749, endPoint x: 549, endPoint y: 758, distance: 8.6
click at [549, 755] on div "Оплата Післяплата" at bounding box center [452, 713] width 490 height 263
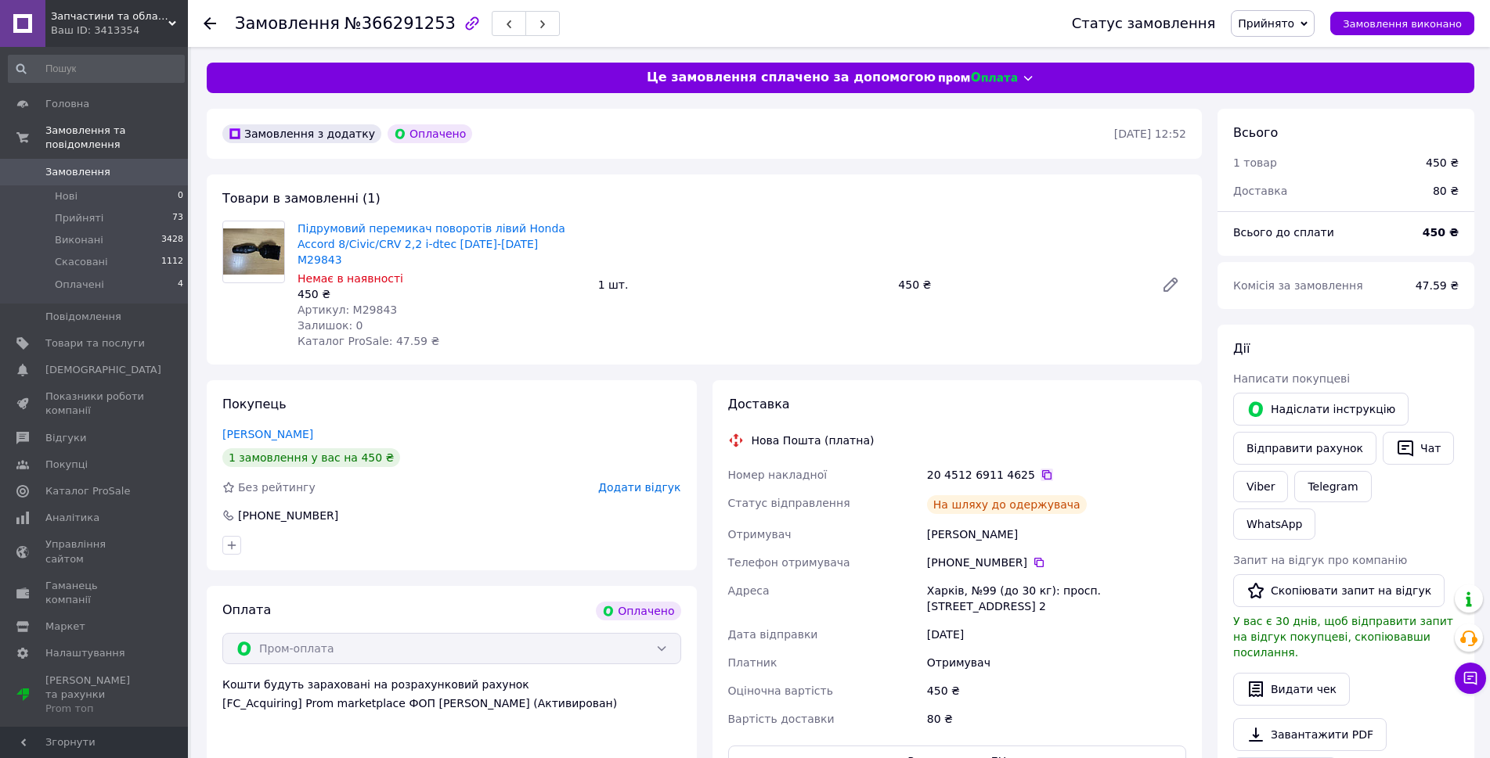
click at [1040, 469] on icon at bounding box center [1046, 475] width 13 height 13
drag, startPoint x: 431, startPoint y: 289, endPoint x: 347, endPoint y: 290, distance: 84.5
click at [347, 302] on div "Артикул: M29843" at bounding box center [441, 310] width 288 height 16
click at [529, 243] on span "Підрумовий перемикач поворотів лівий Honda Accord 8/Civic/CRV 2,2 i-dtec [DATE]…" at bounding box center [441, 244] width 288 height 47
drag, startPoint x: 519, startPoint y: 243, endPoint x: 295, endPoint y: 212, distance: 226.0
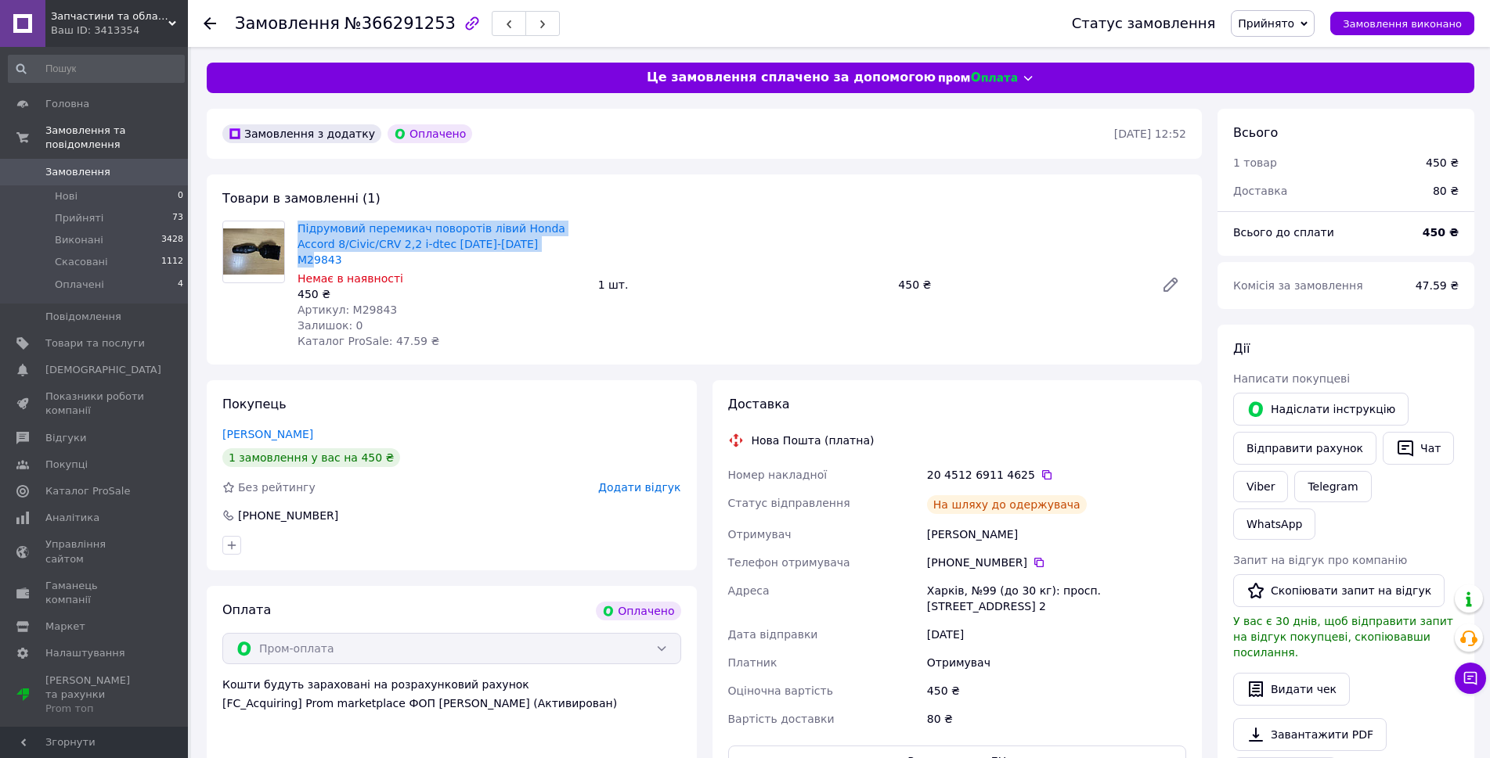
click at [295, 212] on div "Товари в замовленні (1) Підрумовий перемикач поворотів лівий Honda Accord 8/Civ…" at bounding box center [704, 270] width 995 height 190
copy link "Підрумовий перемикач поворотів лівий Honda Accord 8/Civic/CRV 2,2 i-dtec [DATE]…"
click at [123, 337] on span "Товари та послуги" at bounding box center [94, 344] width 99 height 14
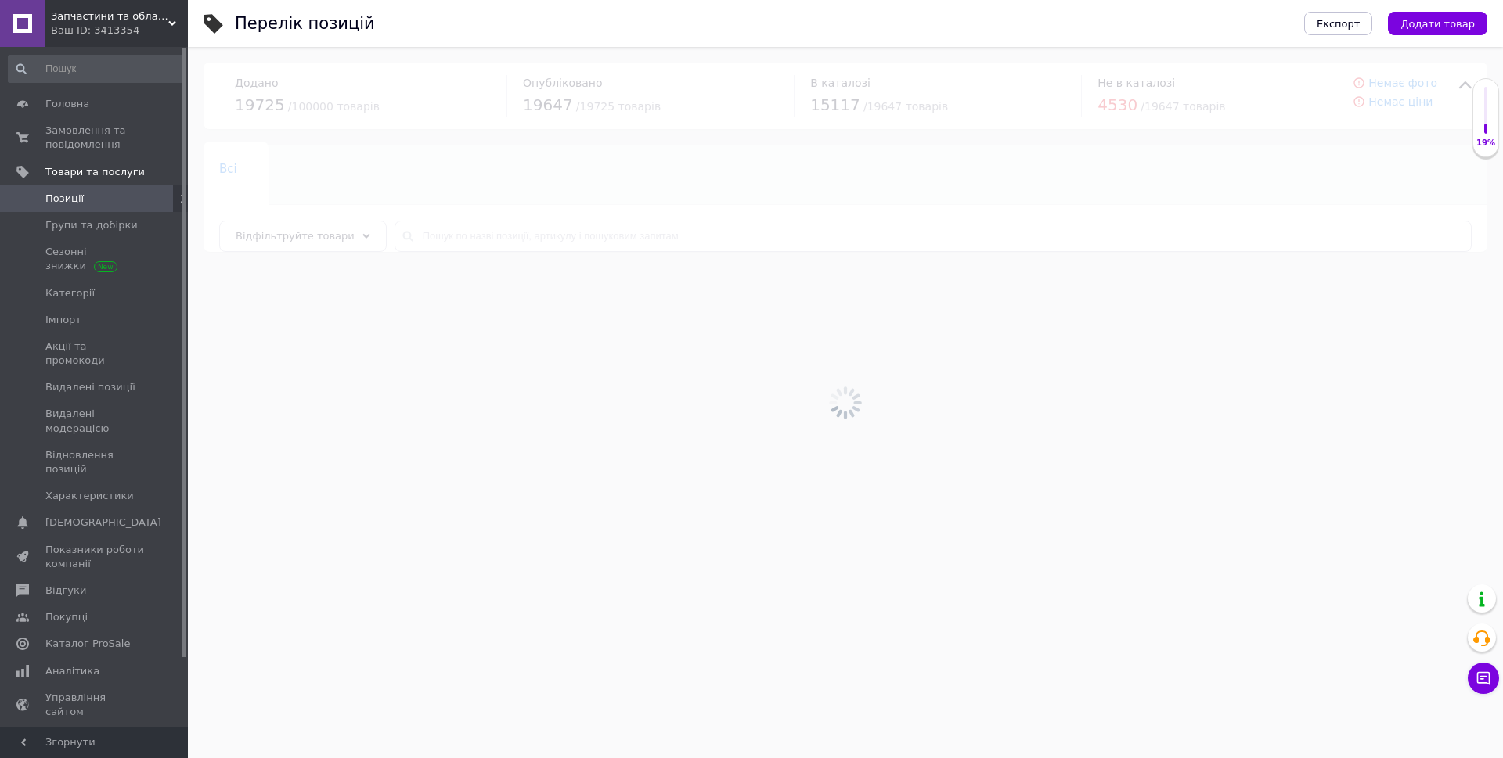
click at [451, 240] on div at bounding box center [845, 402] width 1315 height 711
click at [460, 236] on input "text" at bounding box center [932, 236] width 1077 height 31
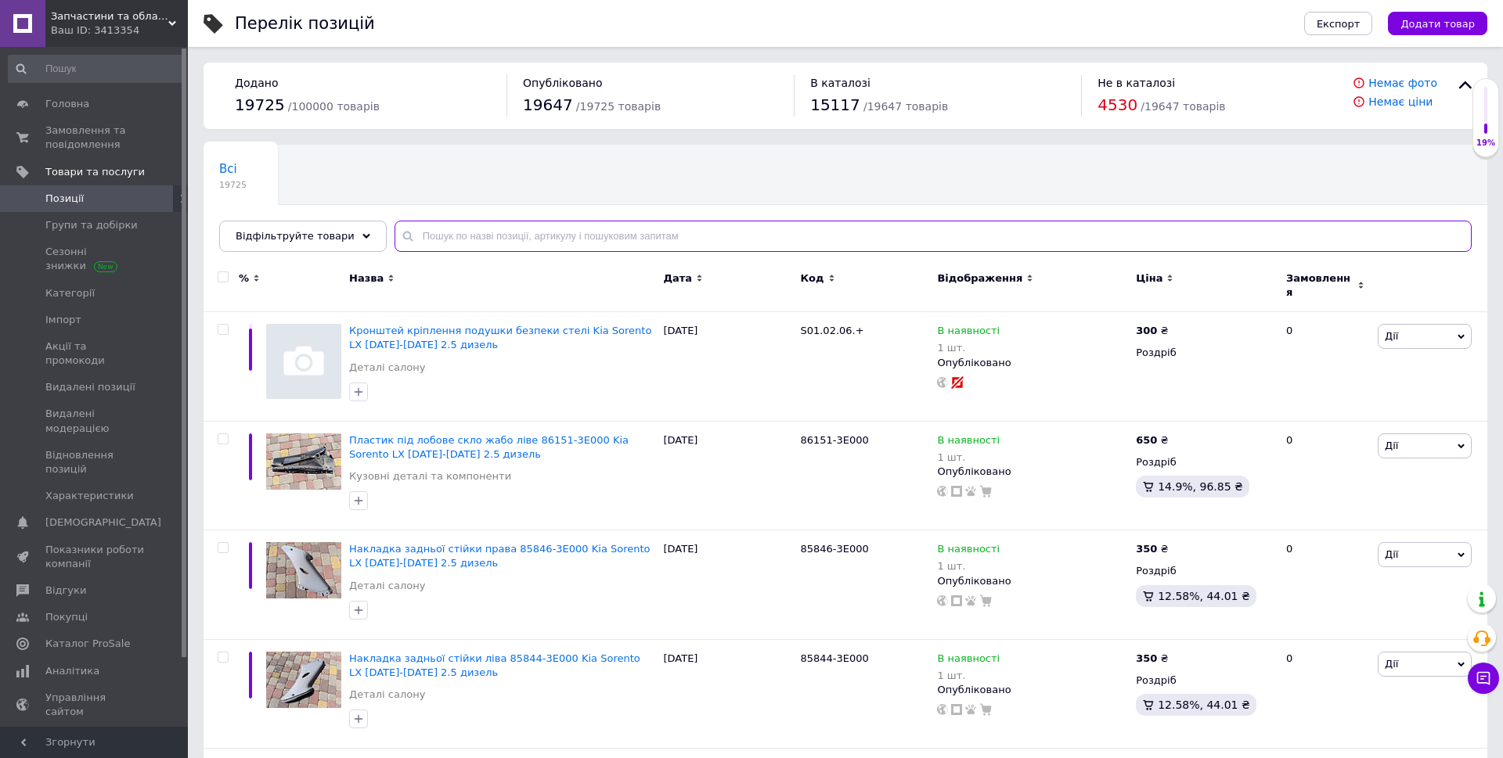
click at [460, 236] on input "text" at bounding box center [932, 236] width 1077 height 31
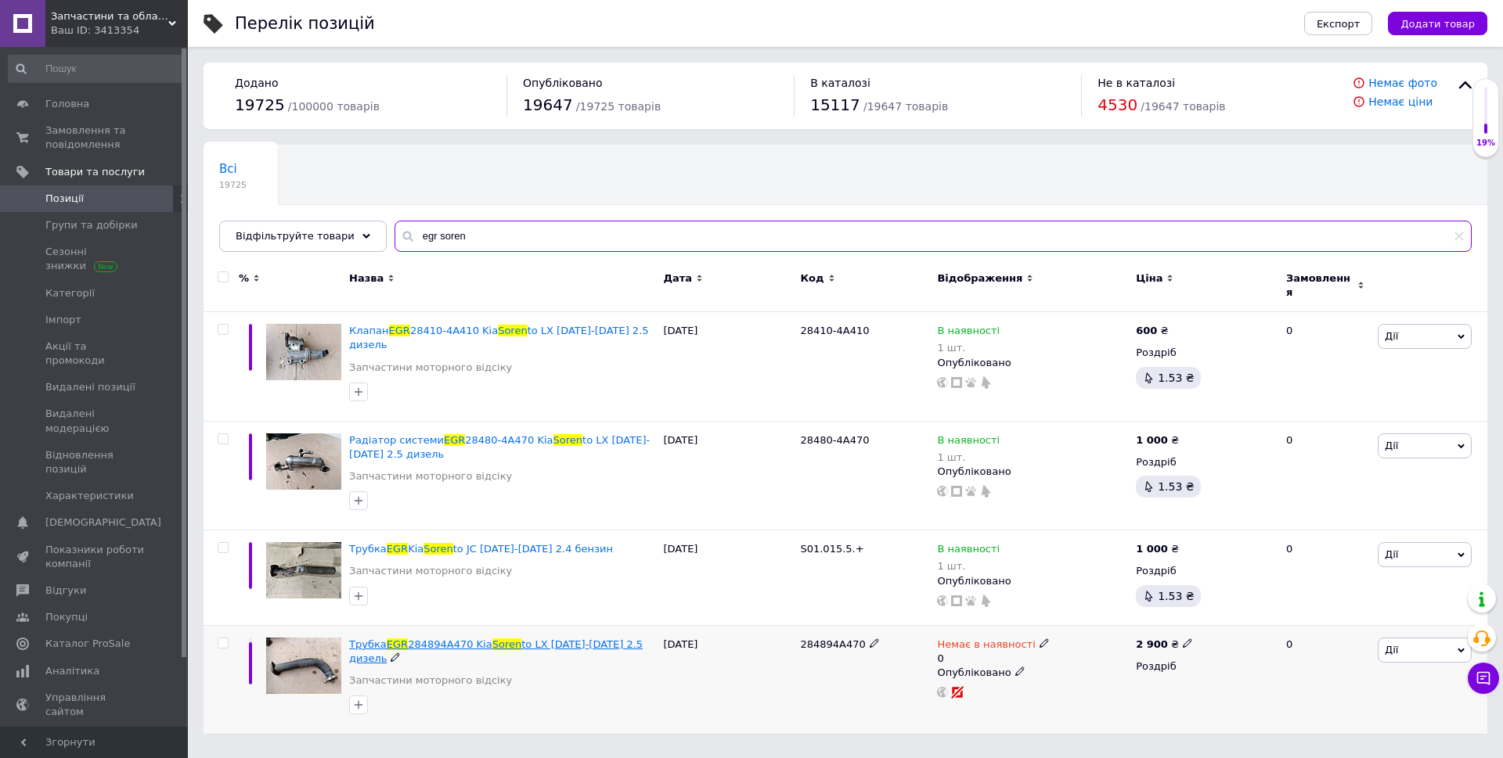
type input "egr soren"
